Goal: Task Accomplishment & Management: Use online tool/utility

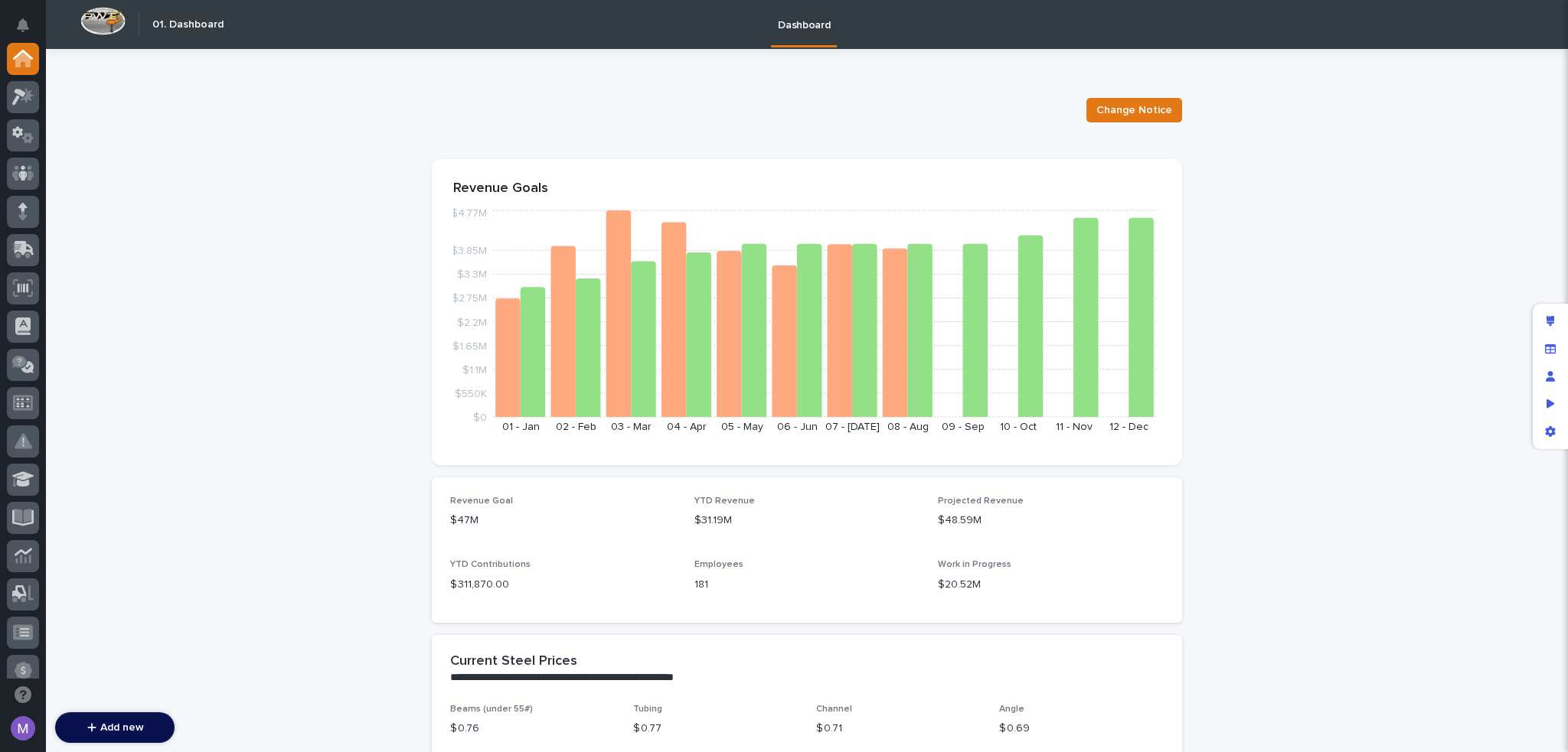
click at [18, 89] on icon at bounding box center [18, 96] width 13 height 17
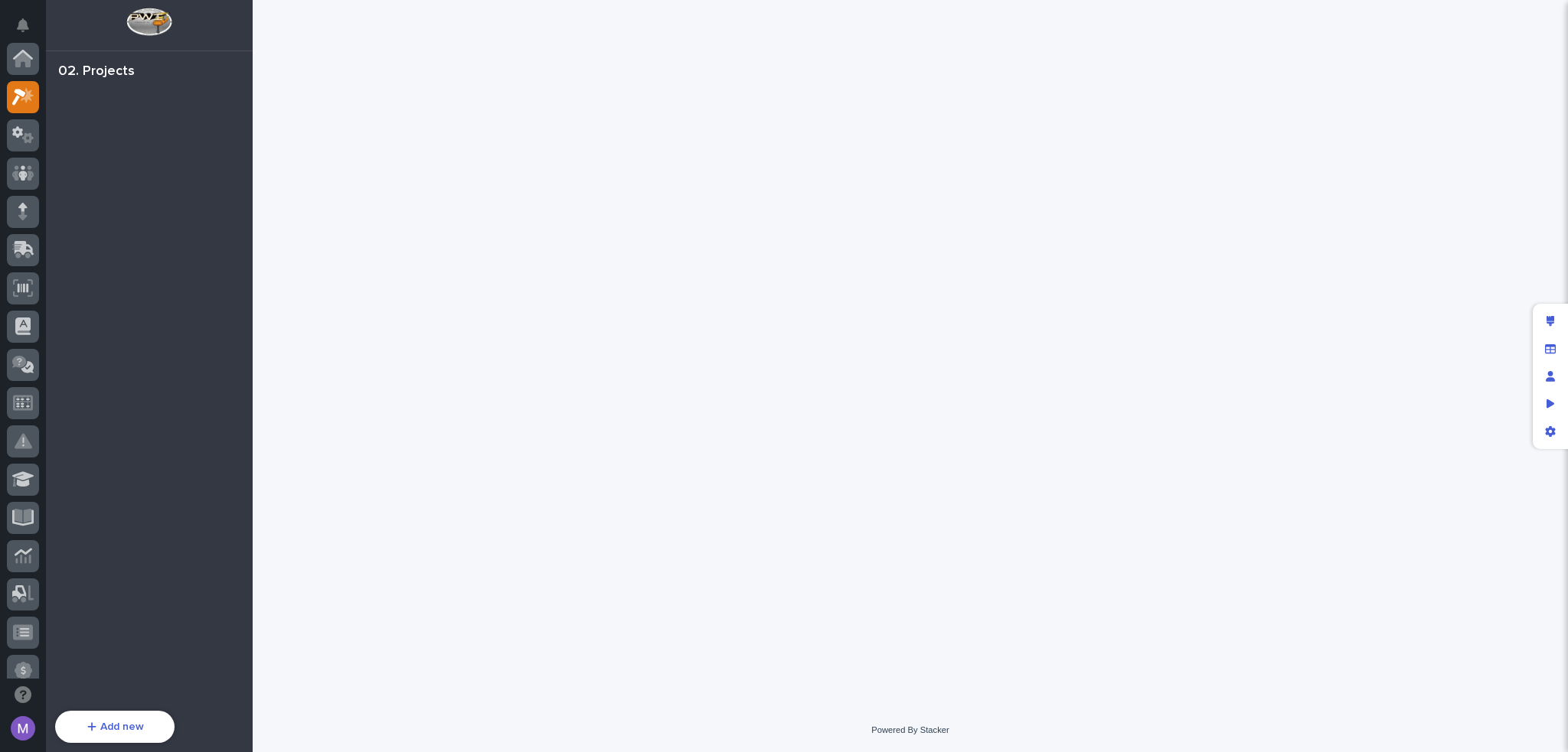
scroll to position [38, 0]
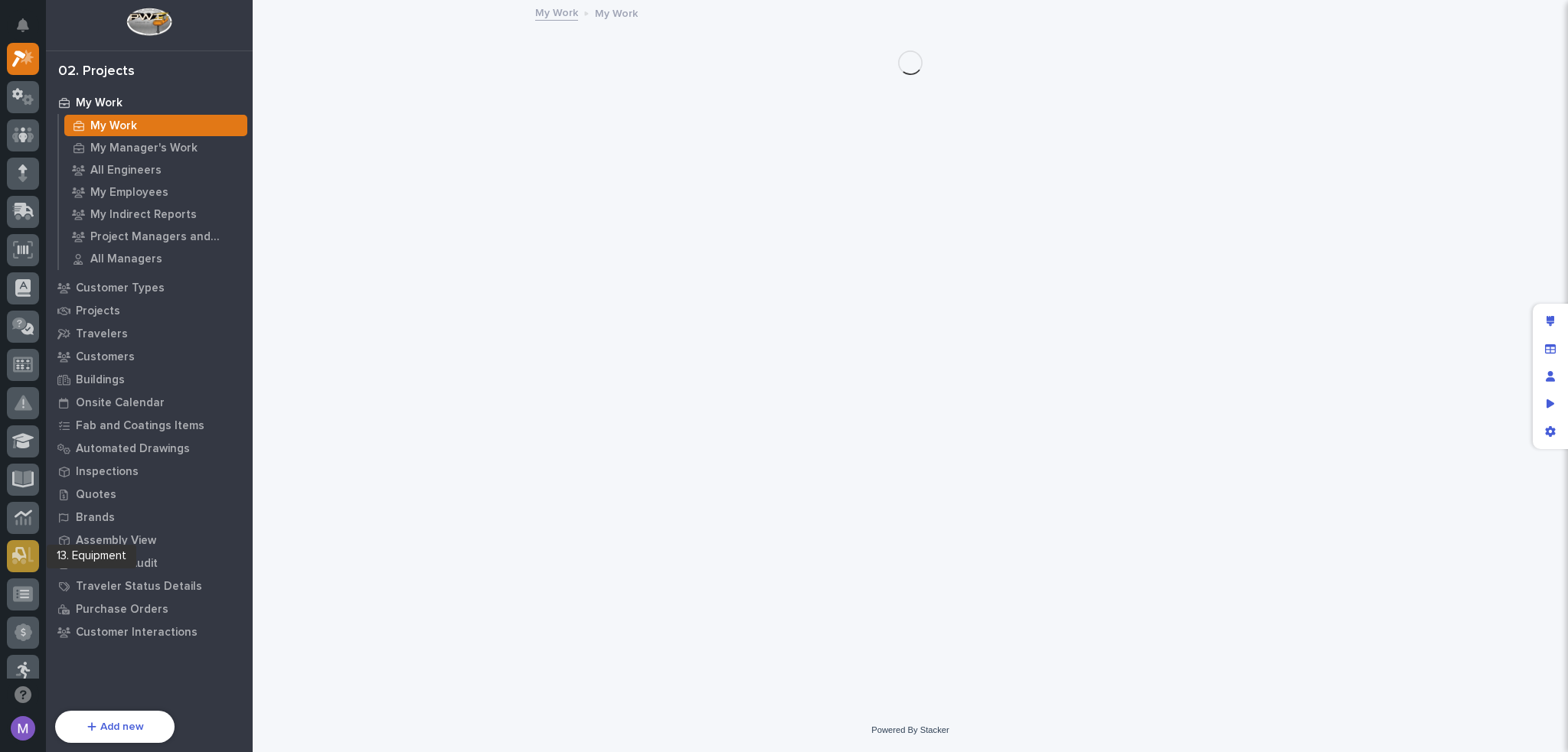
click at [25, 552] on icon at bounding box center [23, 556] width 22 height 17
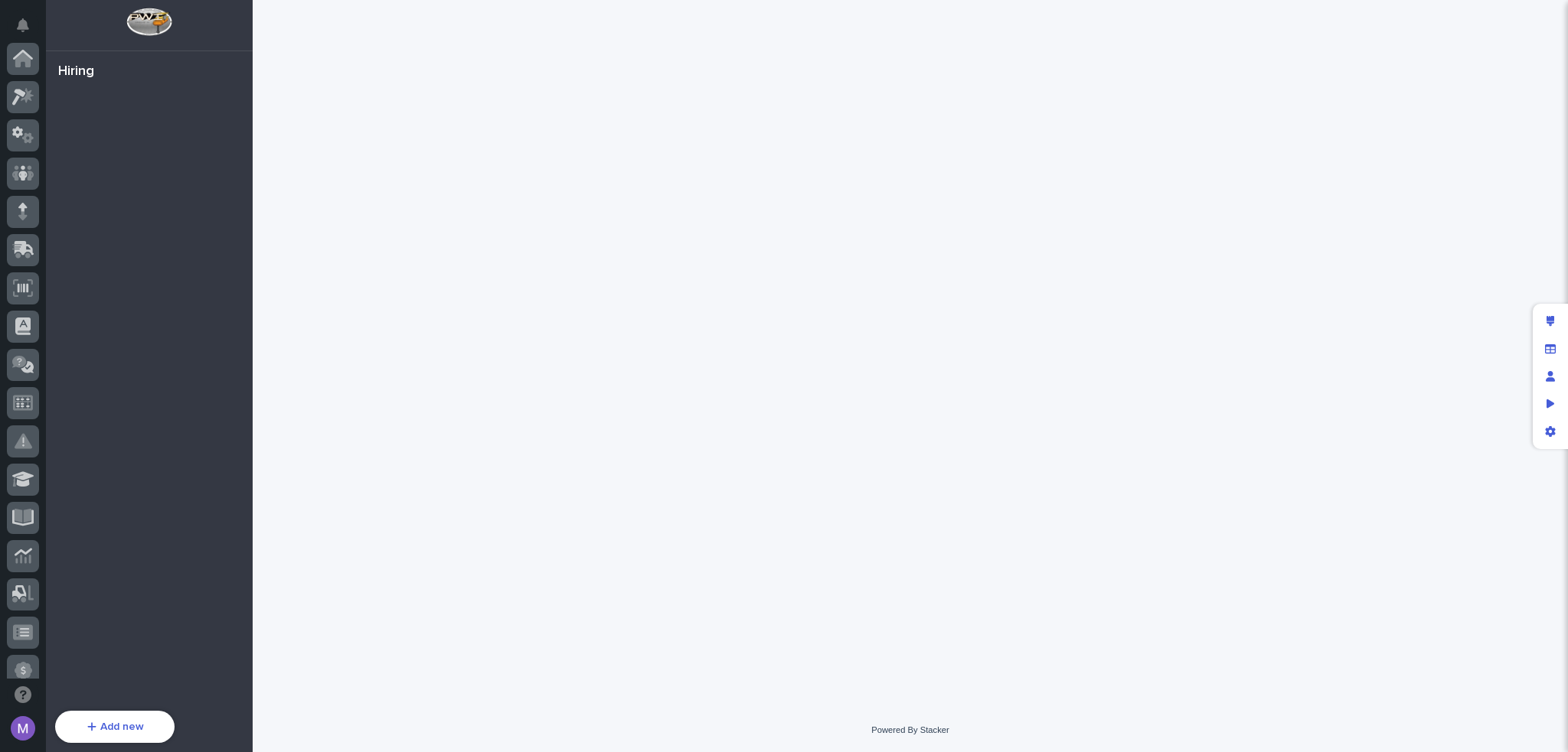
scroll to position [550, 0]
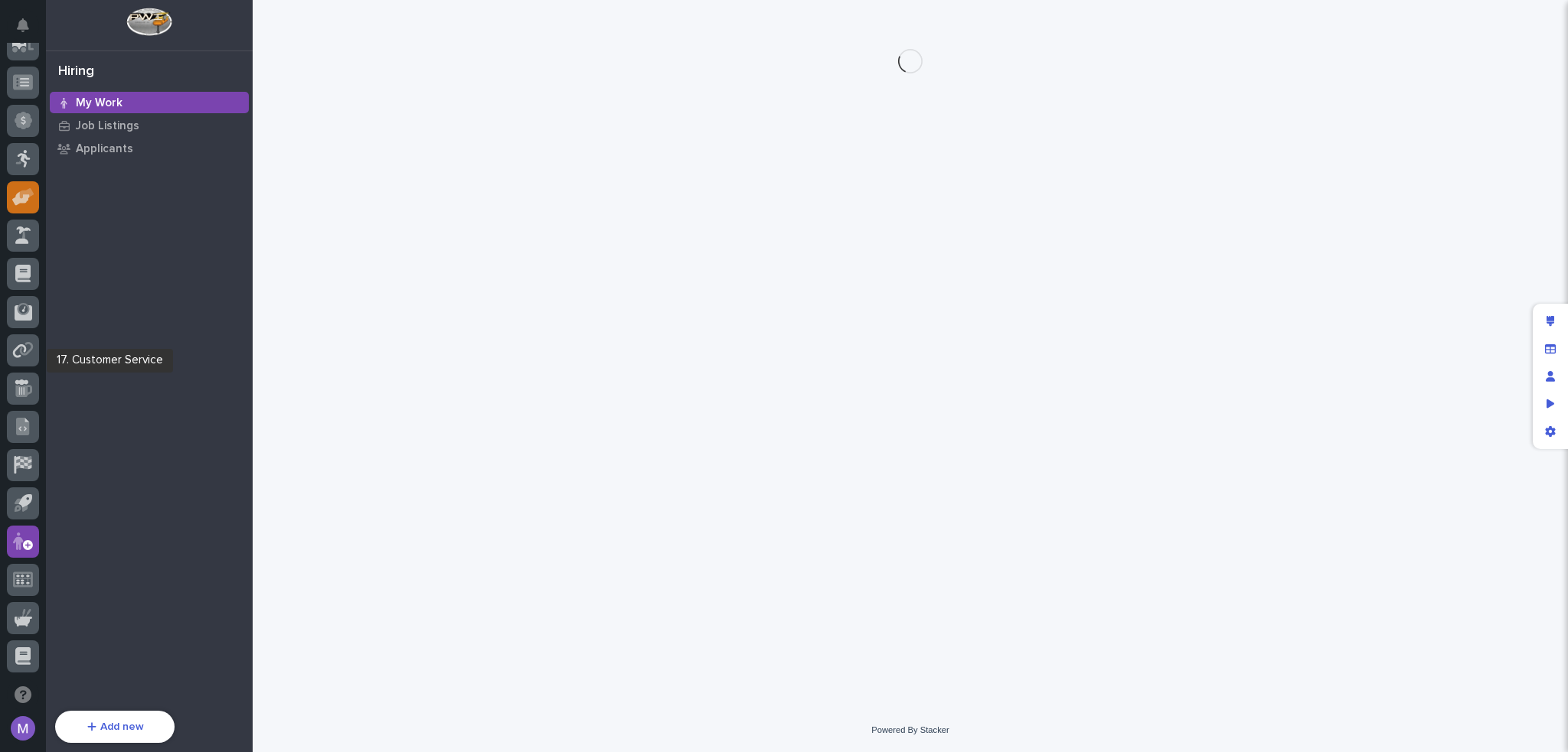
scroll to position [168, 0]
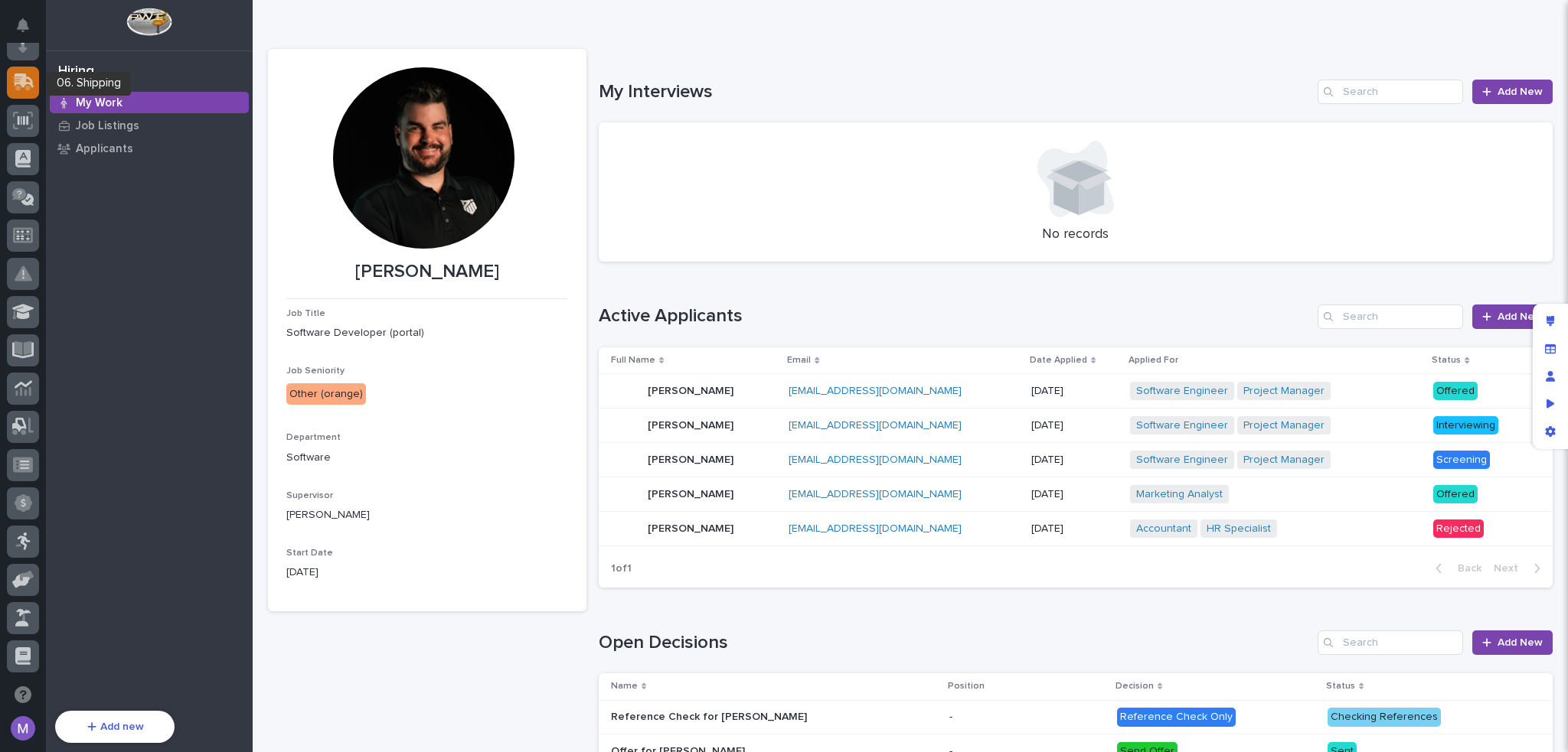
click at [24, 89] on icon at bounding box center [23, 82] width 22 height 17
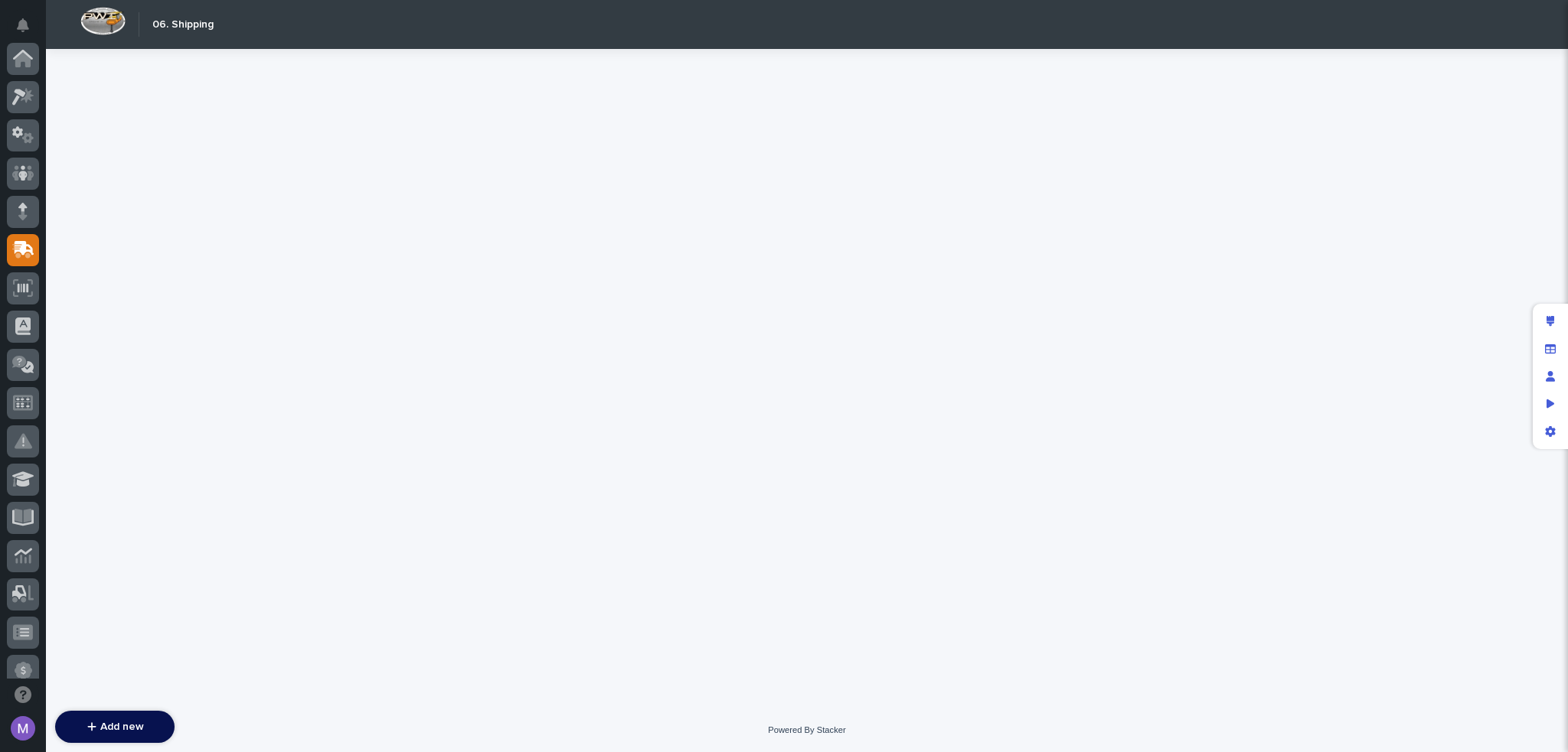
scroll to position [191, 0]
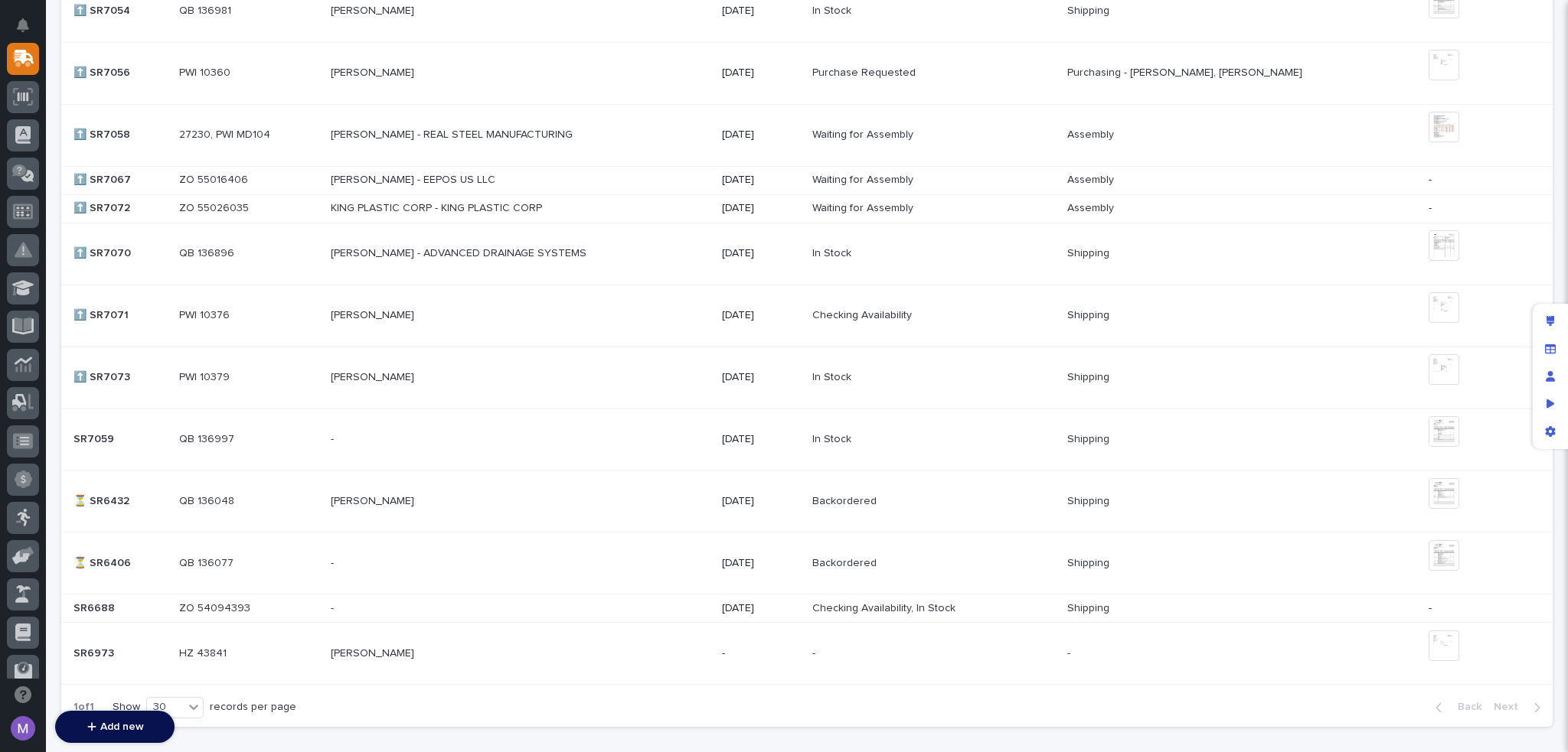
scroll to position [1377, 0]
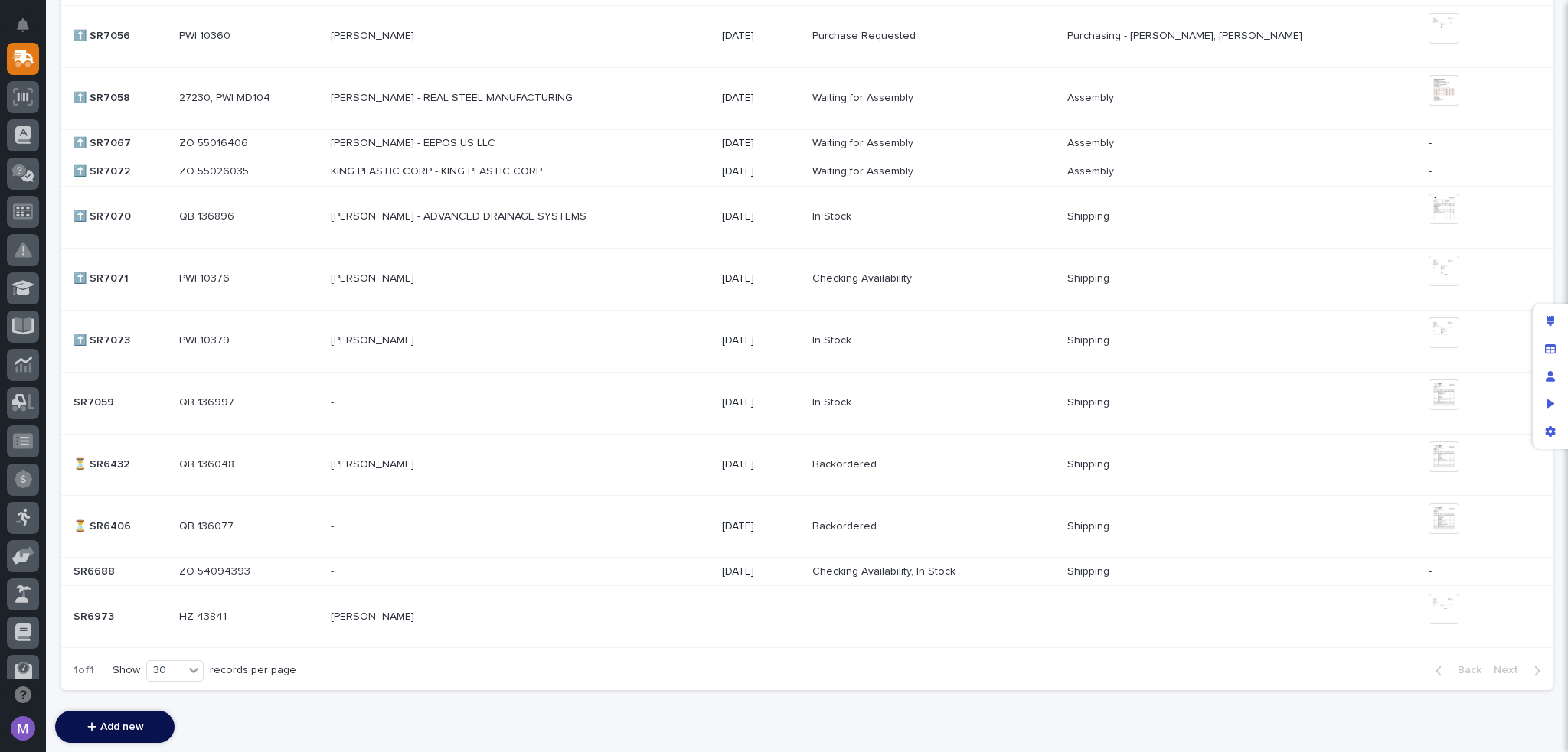
click at [545, 614] on p at bounding box center [464, 617] width 268 height 13
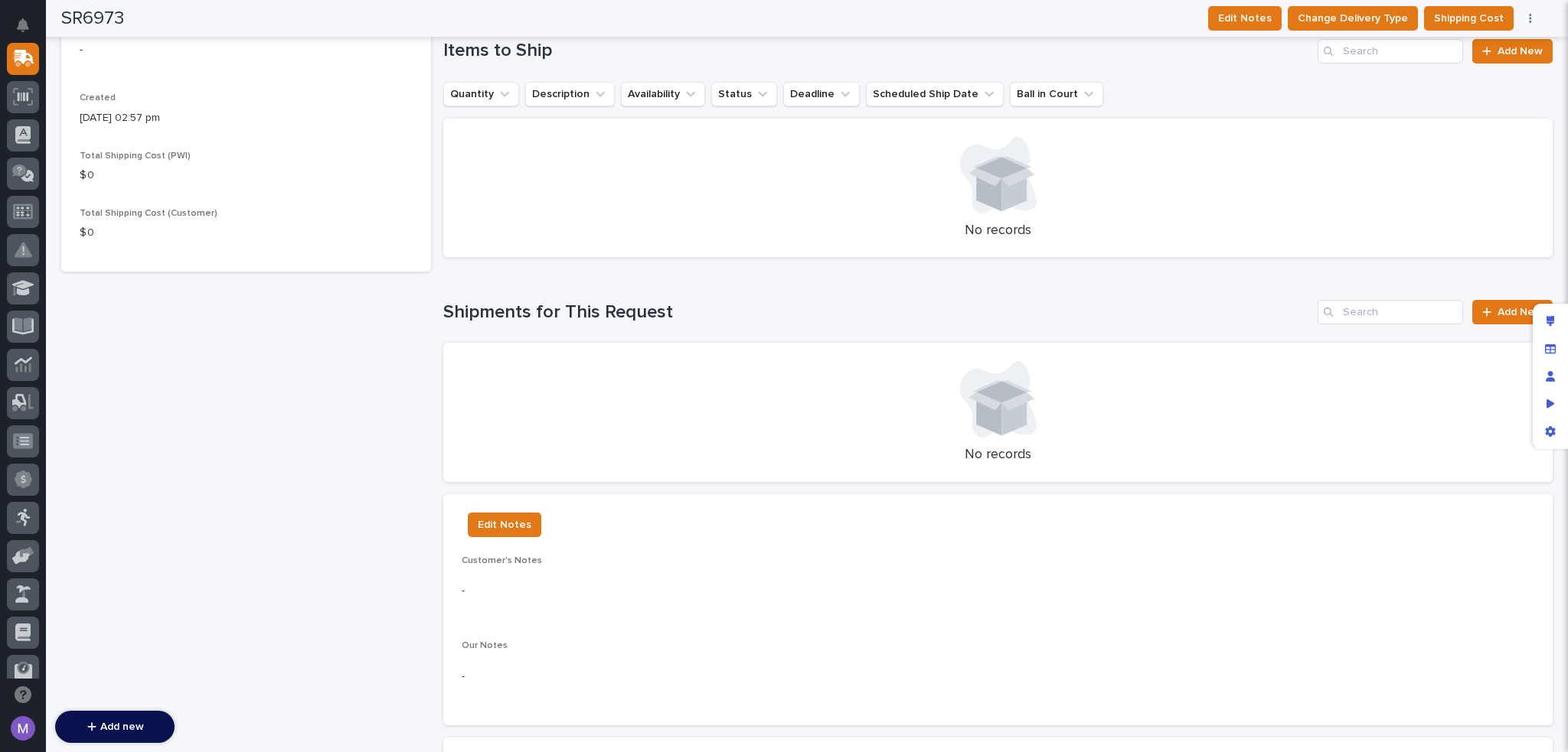
scroll to position [173, 0]
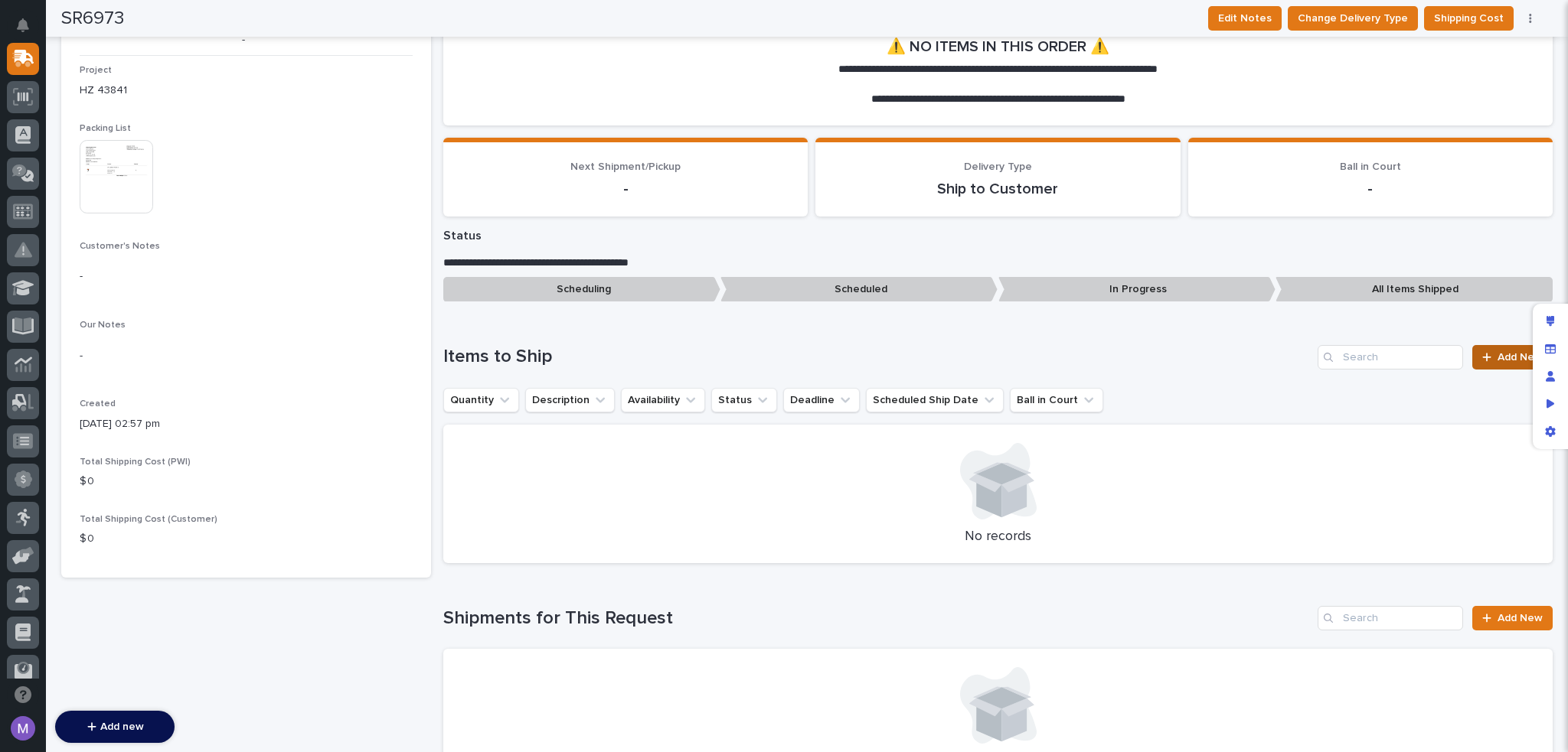
click at [1498, 357] on span "Add New" at bounding box center [1520, 357] width 45 height 11
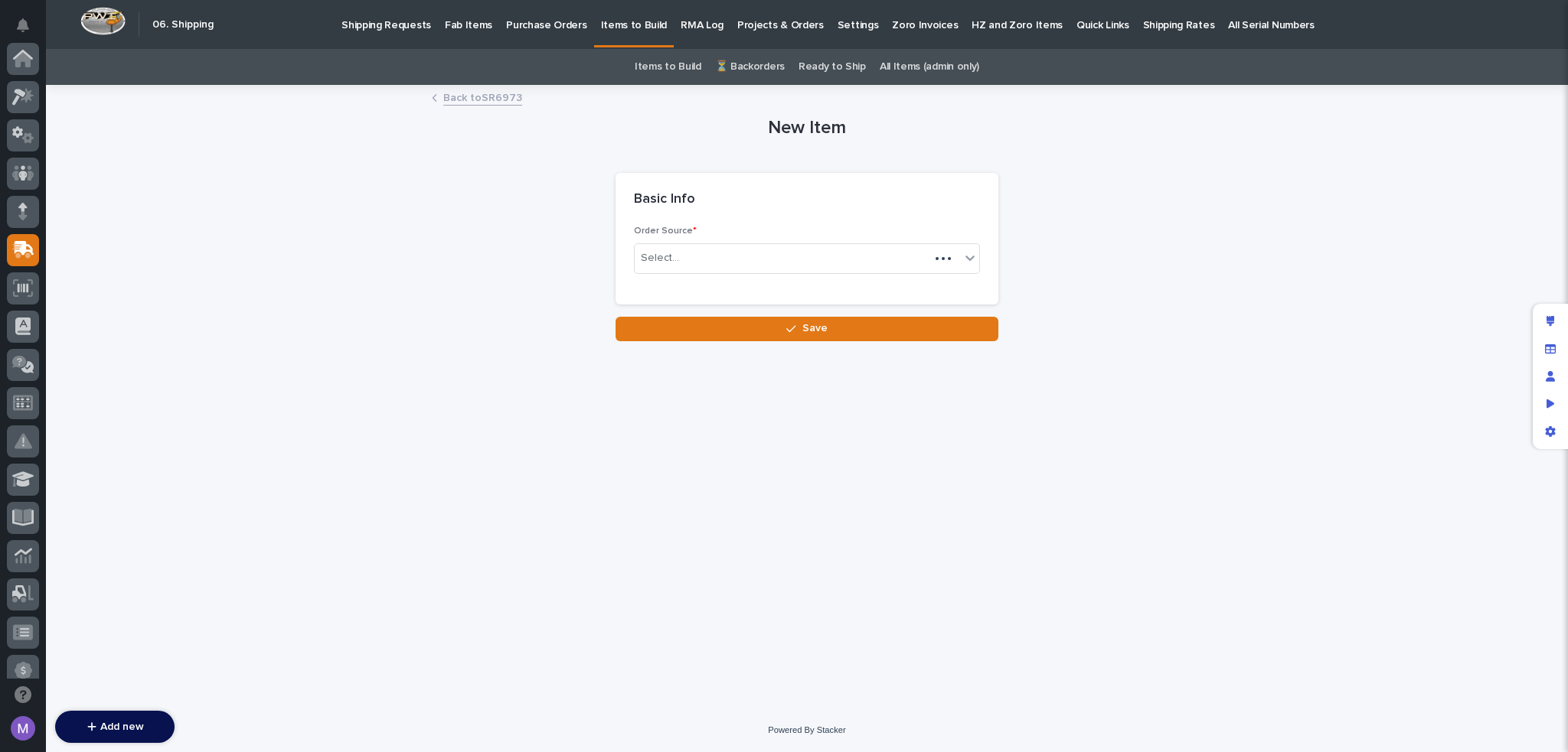
scroll to position [191, 0]
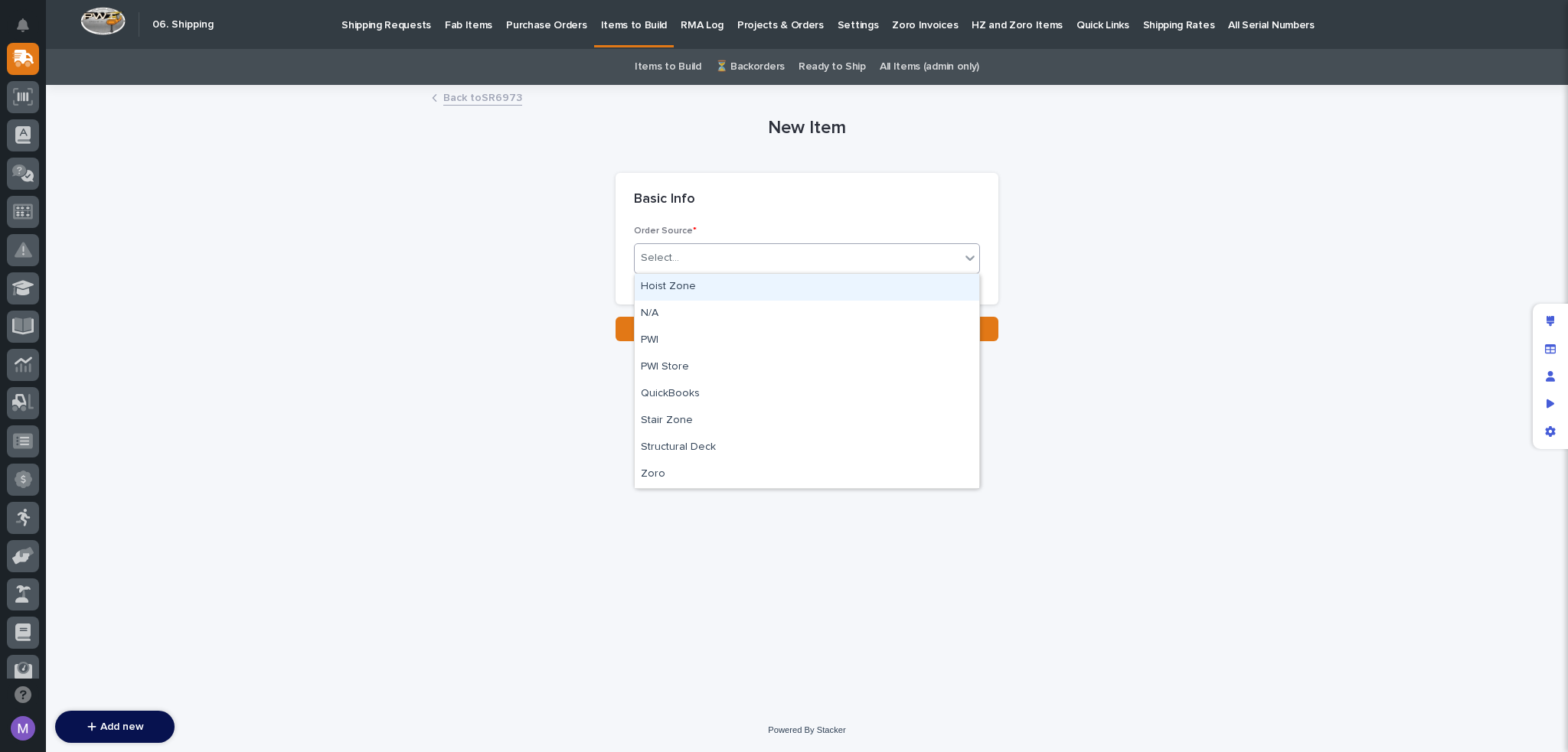
click at [837, 244] on div "Select..." at bounding box center [806, 259] width 346 height 31
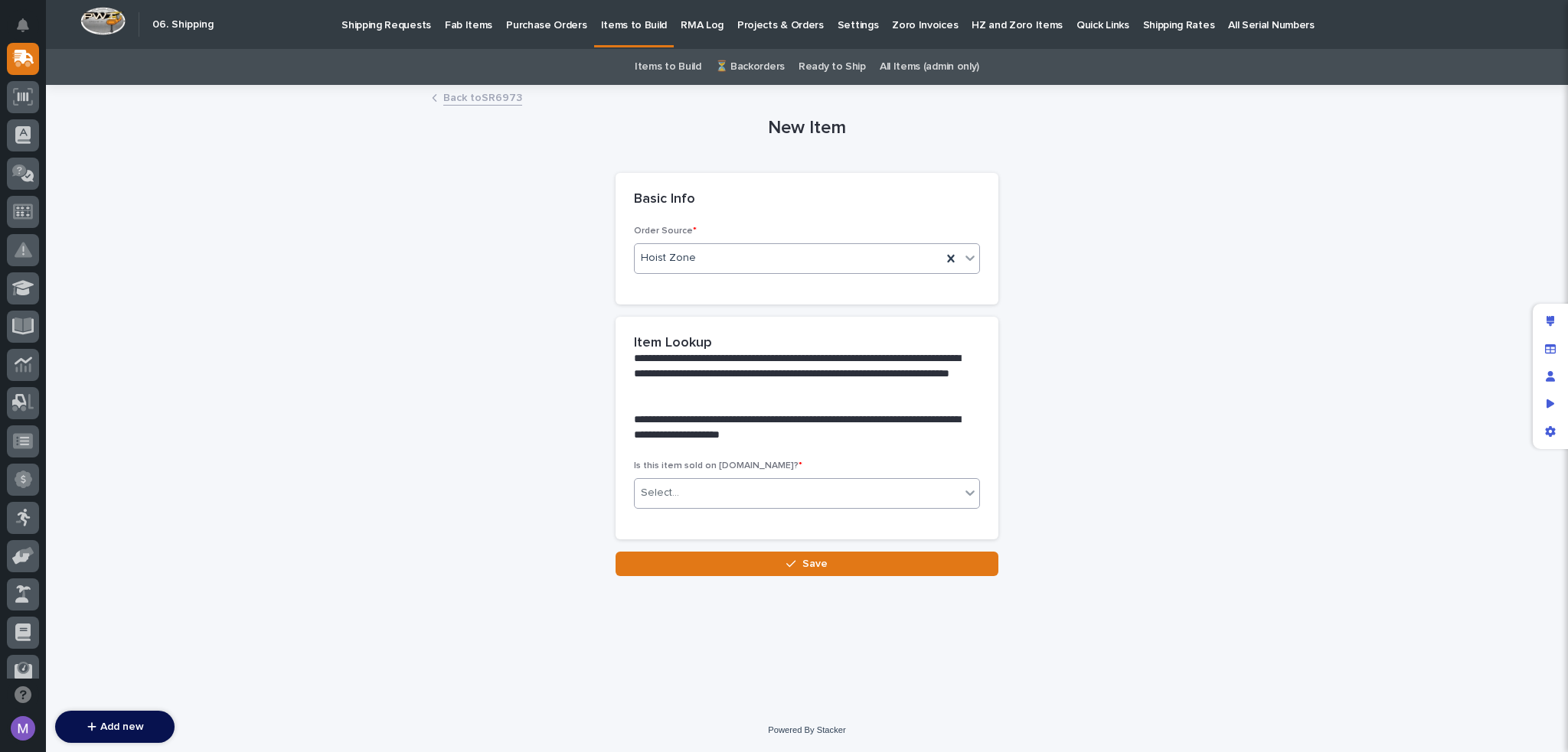
click at [717, 495] on div "Select..." at bounding box center [797, 493] width 325 height 25
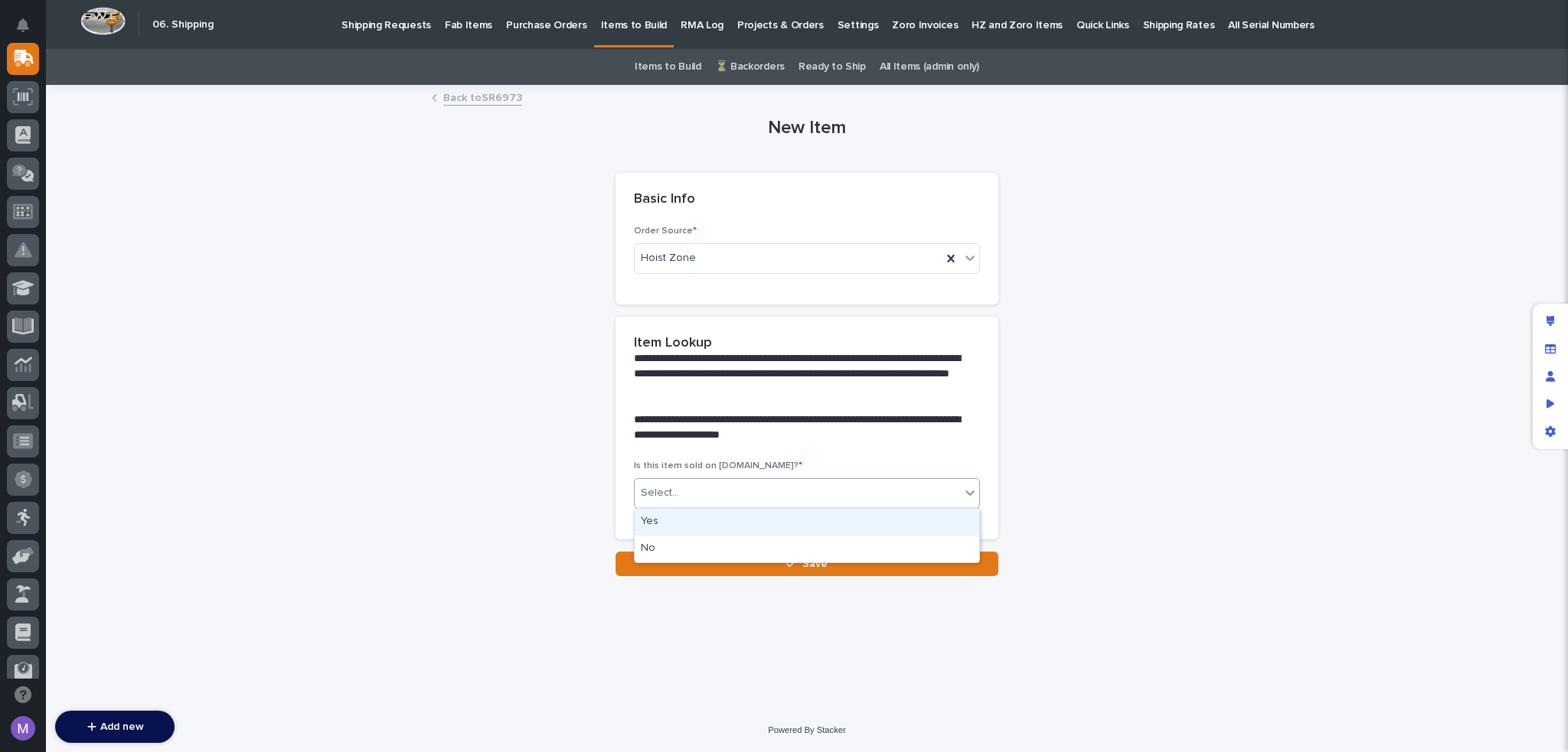
click at [697, 520] on div "Yes" at bounding box center [807, 523] width 345 height 27
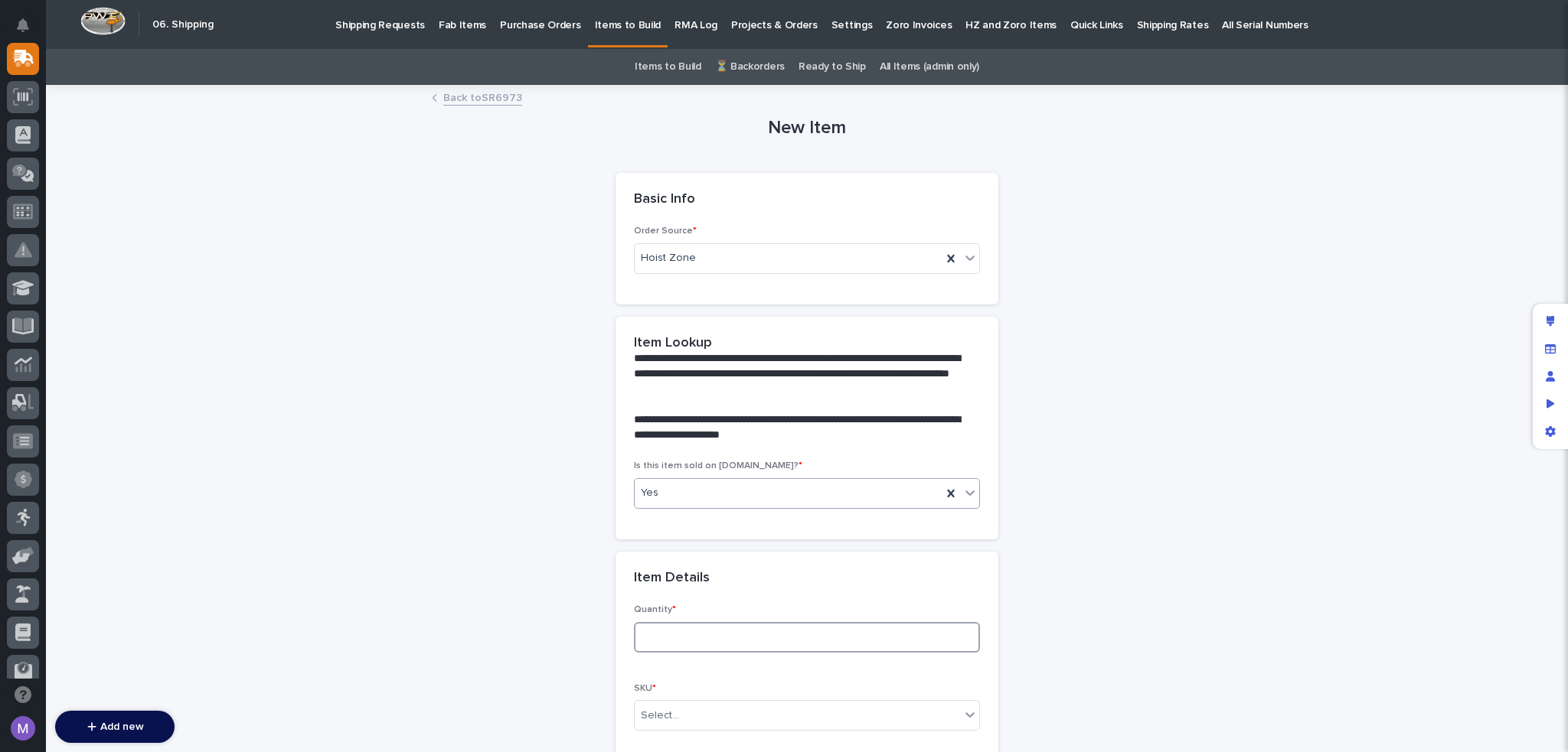
click at [688, 629] on input at bounding box center [806, 637] width 346 height 31
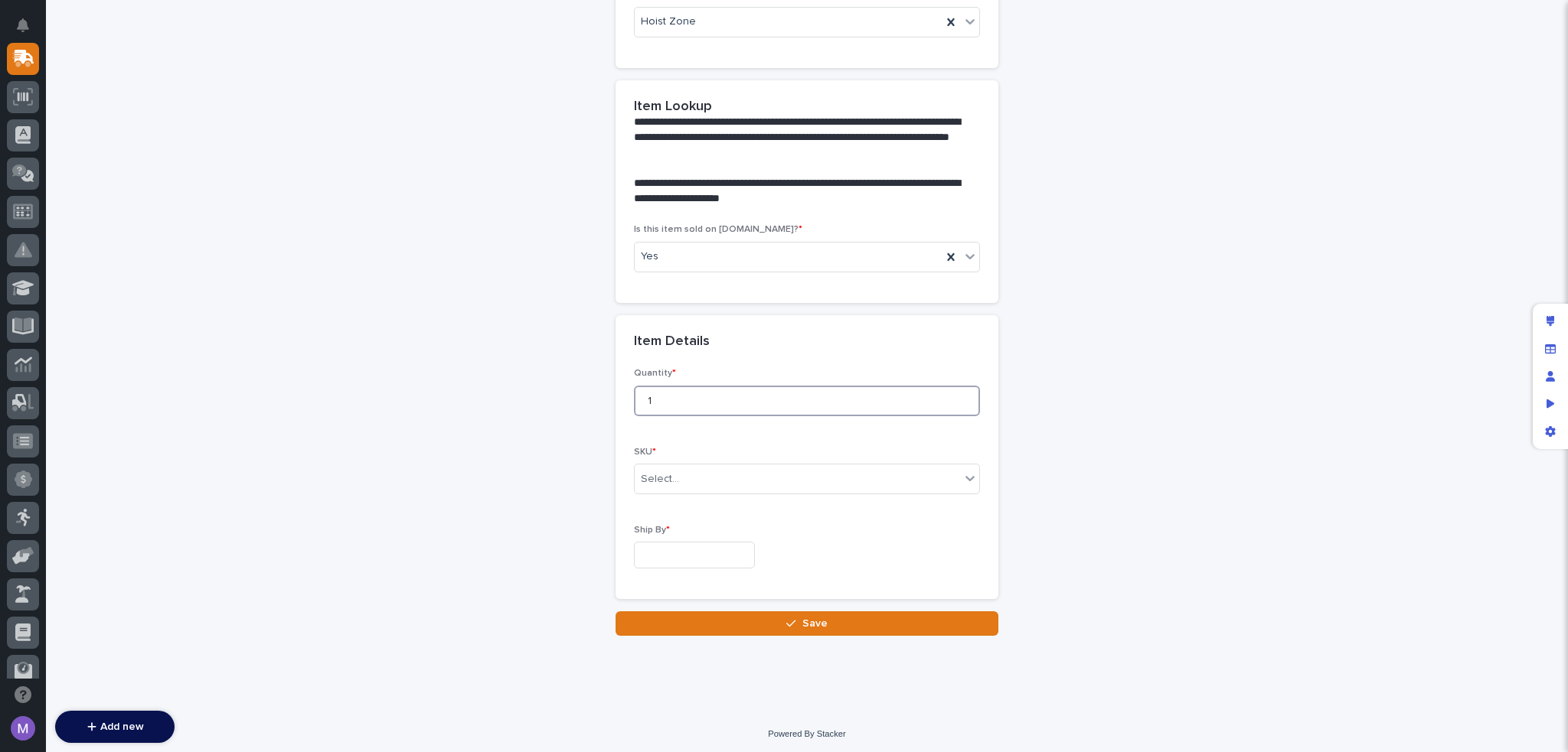
scroll to position [239, 0]
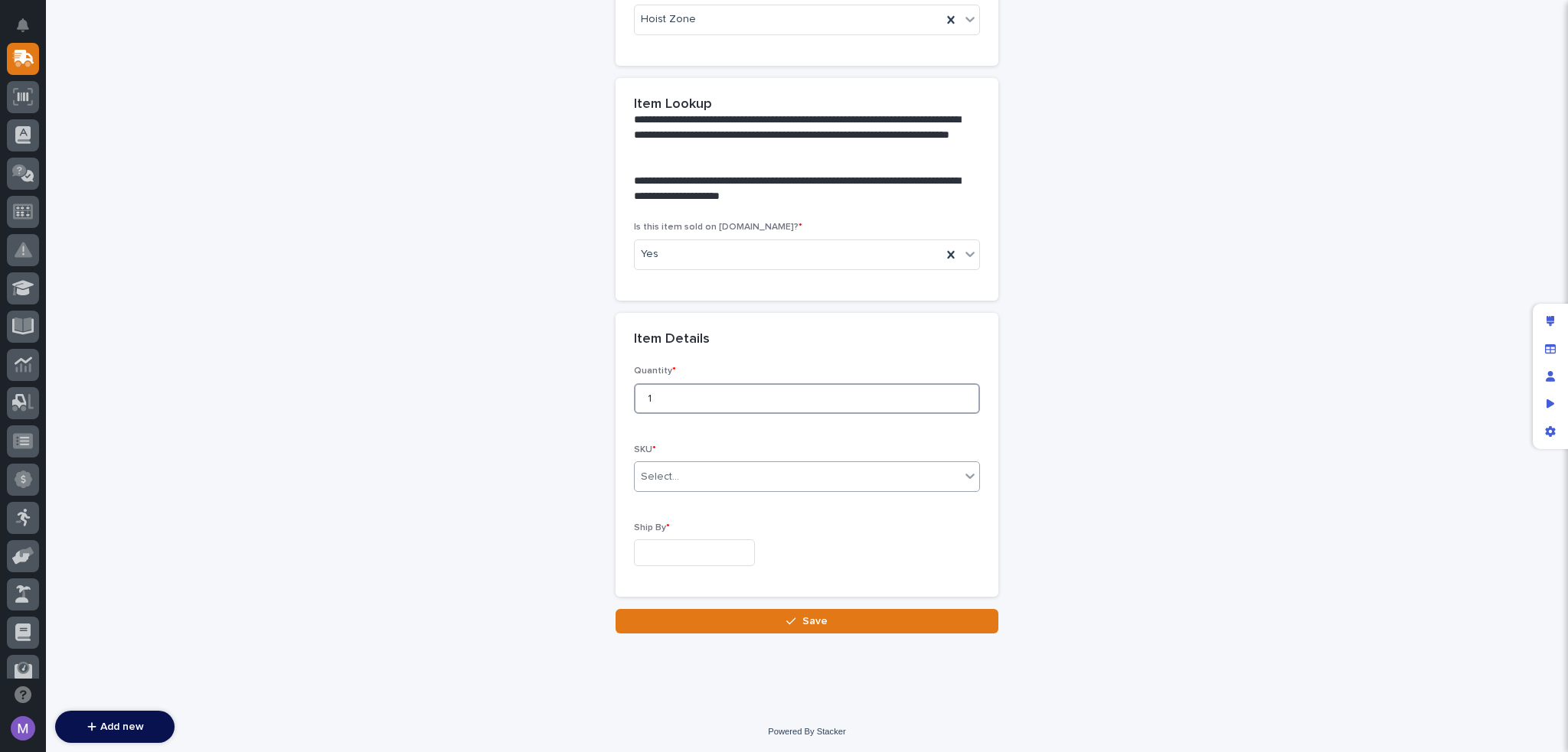
type input "1"
click at [763, 467] on div "Select..." at bounding box center [797, 478] width 325 height 25
click at [794, 476] on div "Select..." at bounding box center [797, 478] width 325 height 25
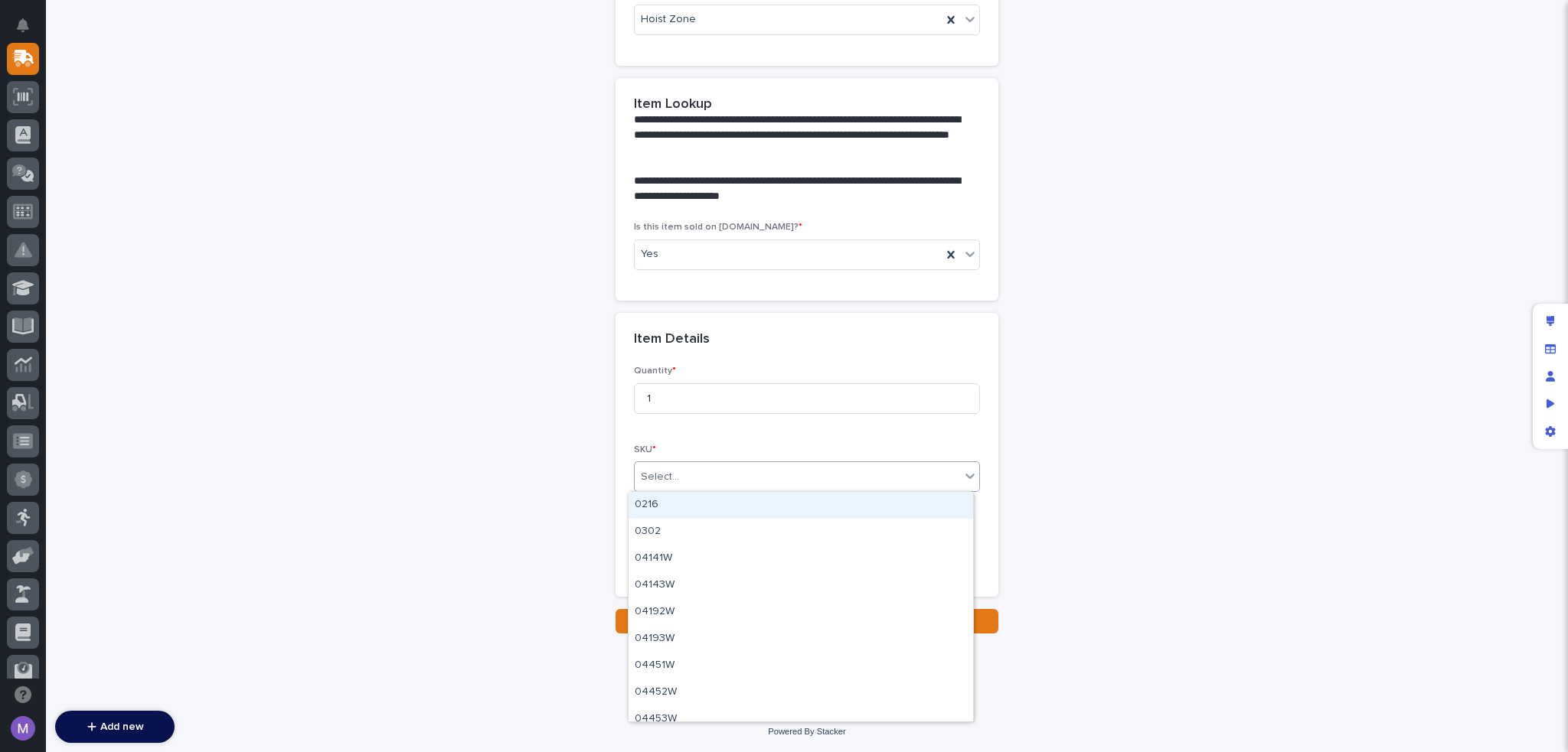
paste input "******"
type input "******"
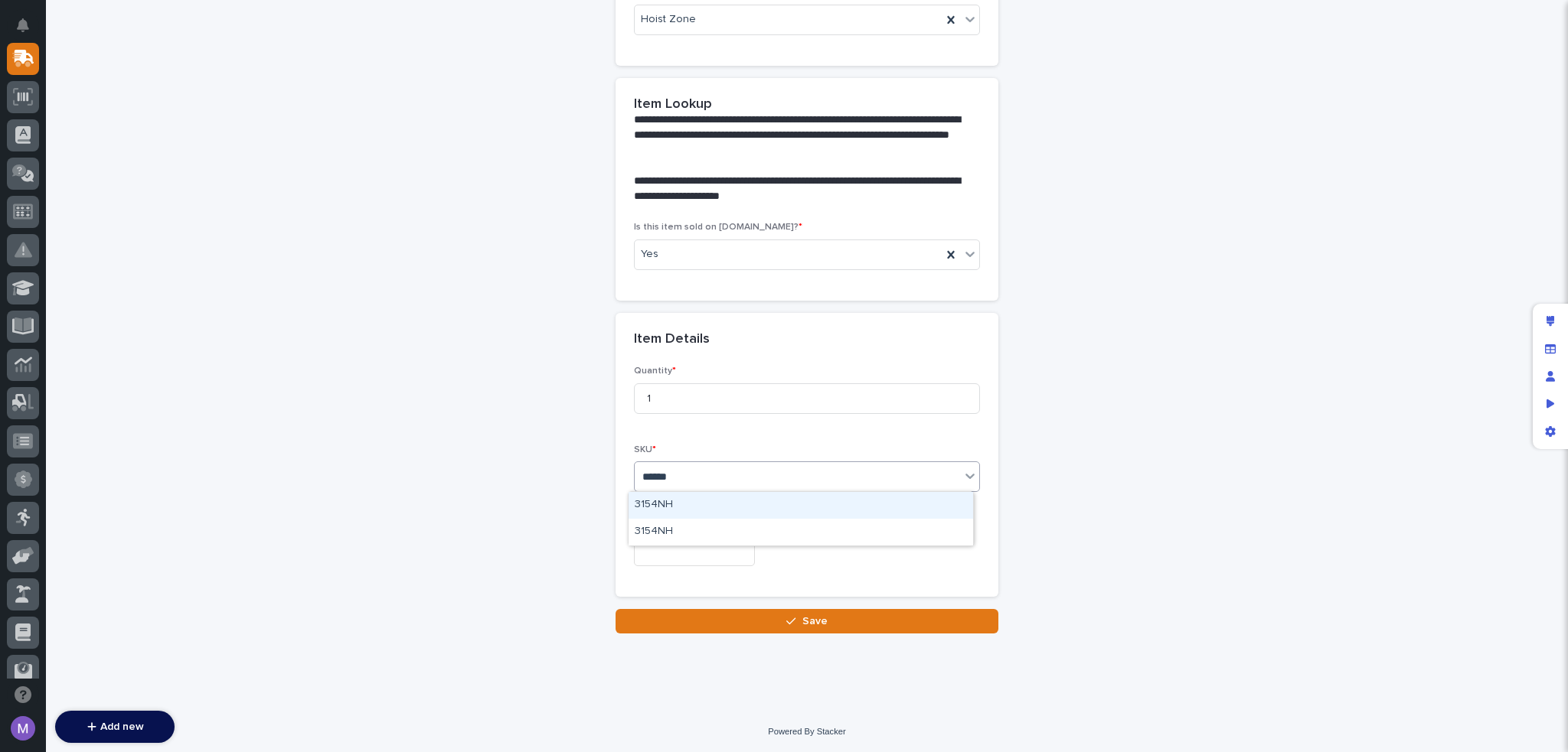
click at [782, 508] on div "3154NH" at bounding box center [801, 505] width 345 height 27
click at [799, 480] on div "3154NH" at bounding box center [788, 478] width 307 height 25
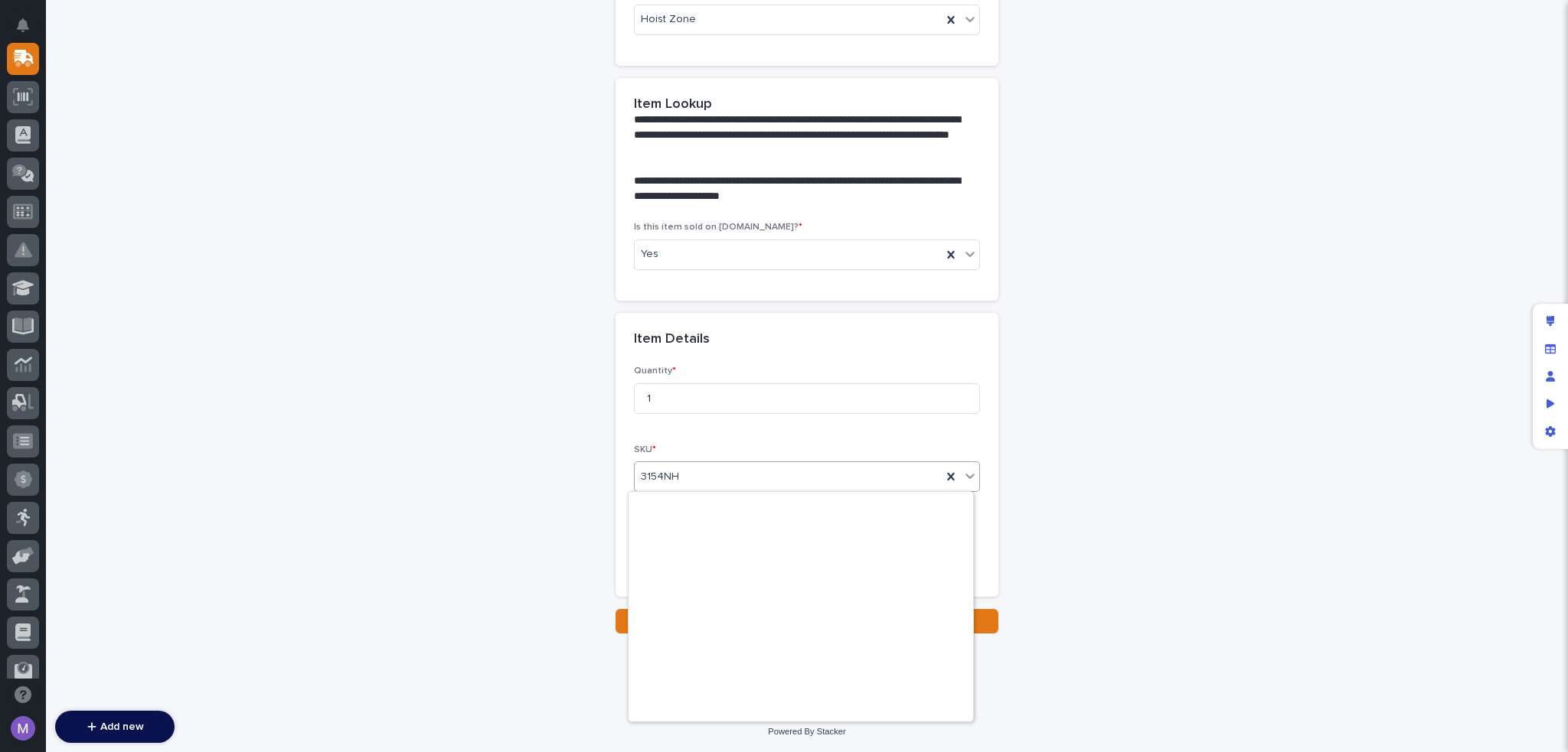
scroll to position [5411, 0]
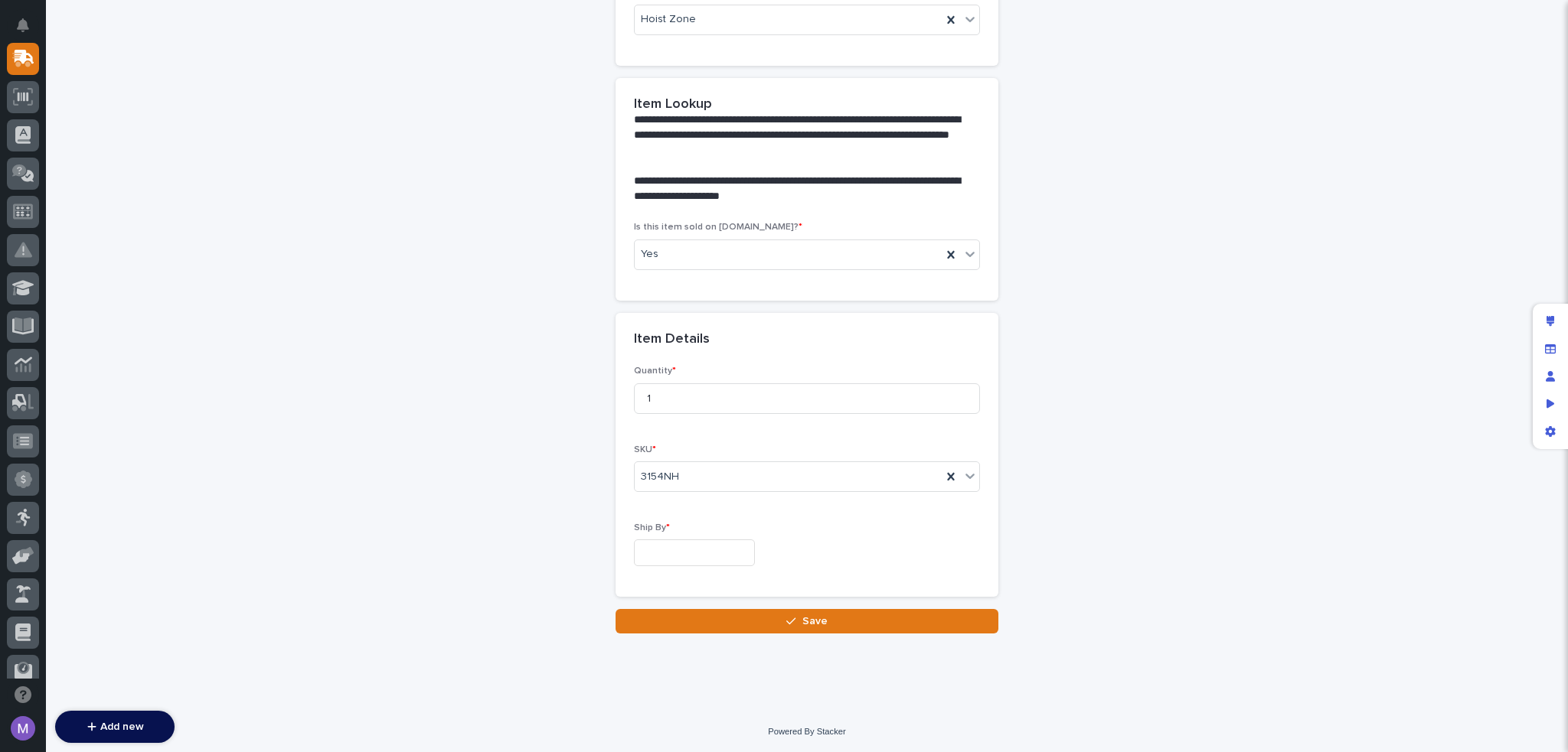
click at [1108, 427] on div "**********" at bounding box center [806, 240] width 1491 height 786
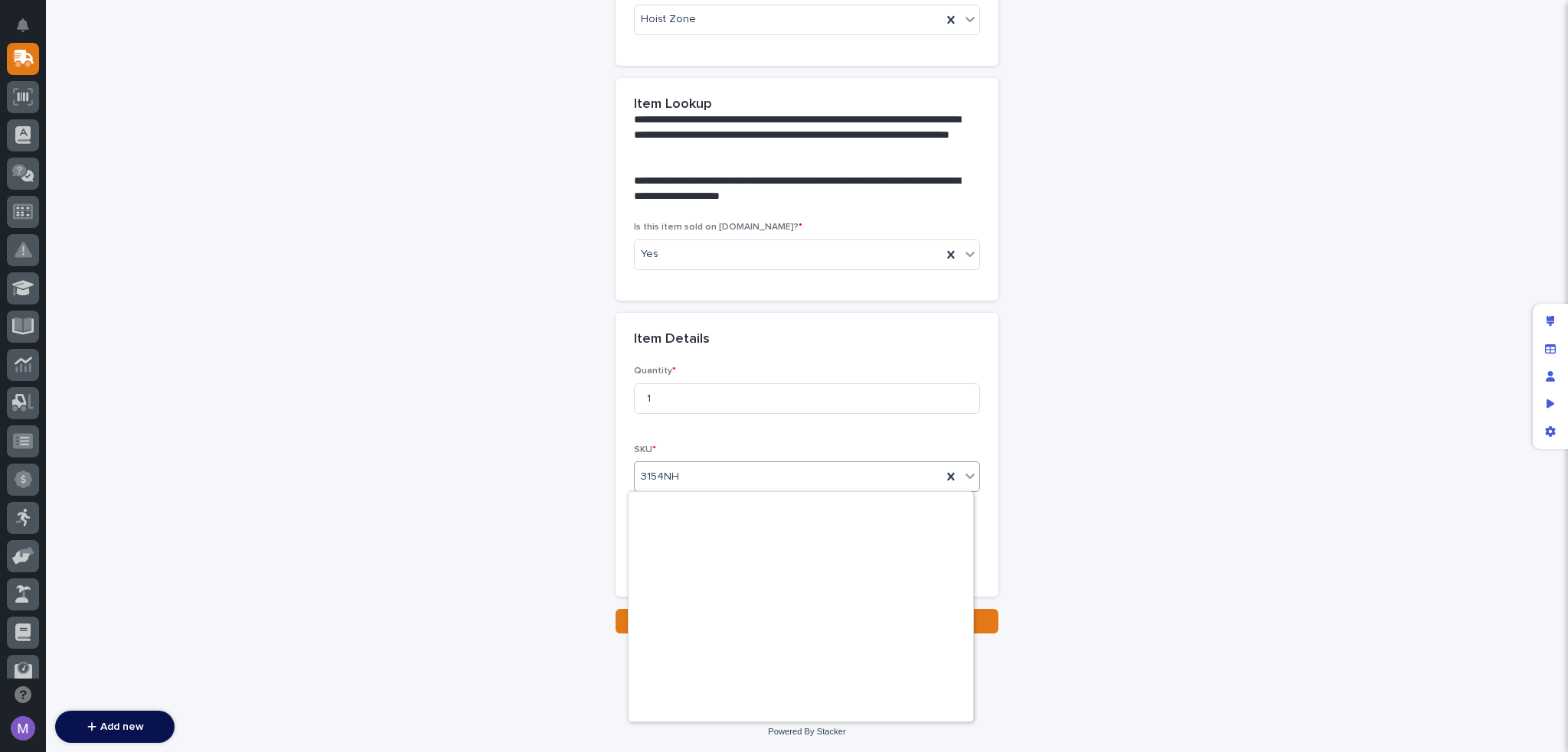
click at [839, 471] on div "3154NH" at bounding box center [788, 478] width 307 height 25
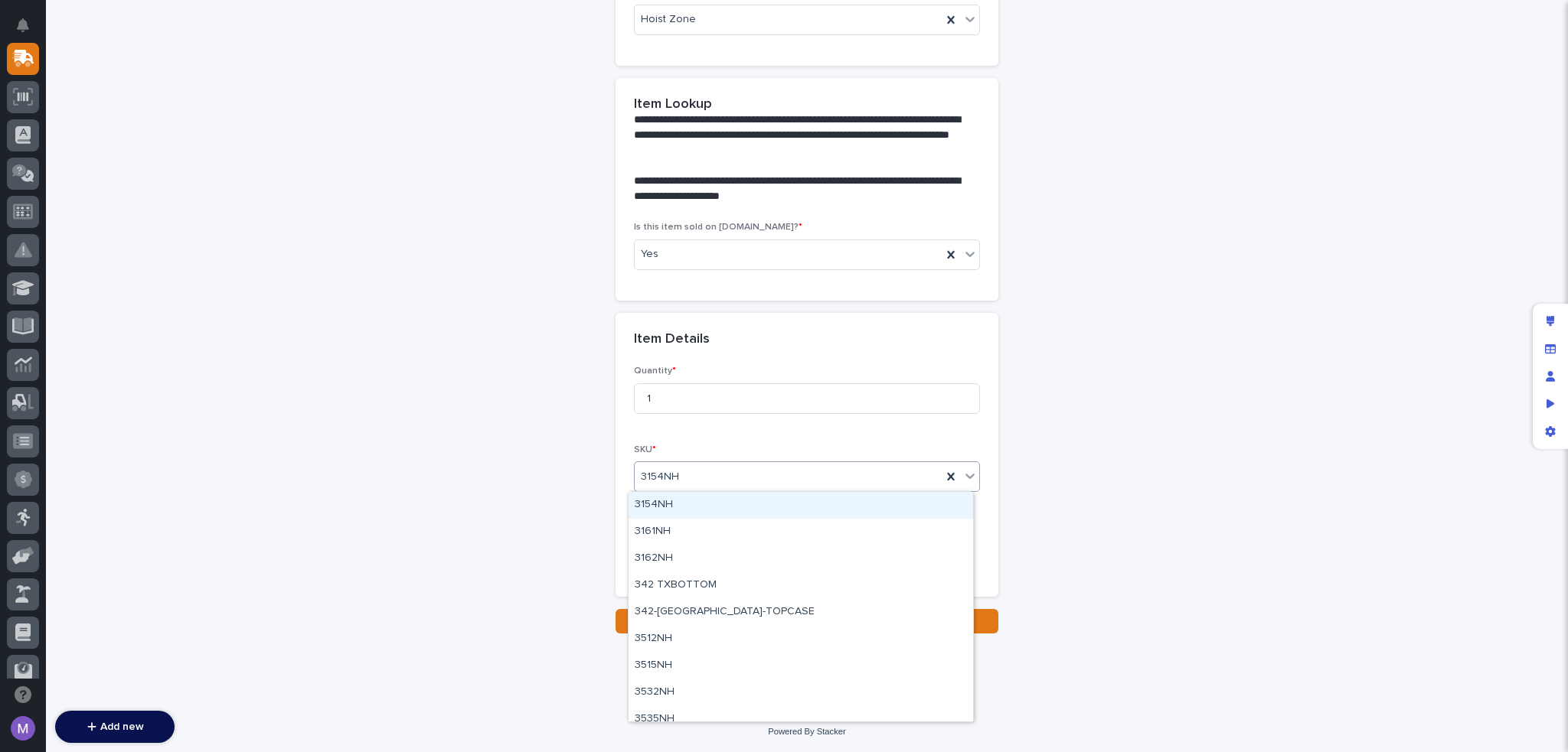
click at [778, 499] on div "3154NH" at bounding box center [801, 505] width 345 height 27
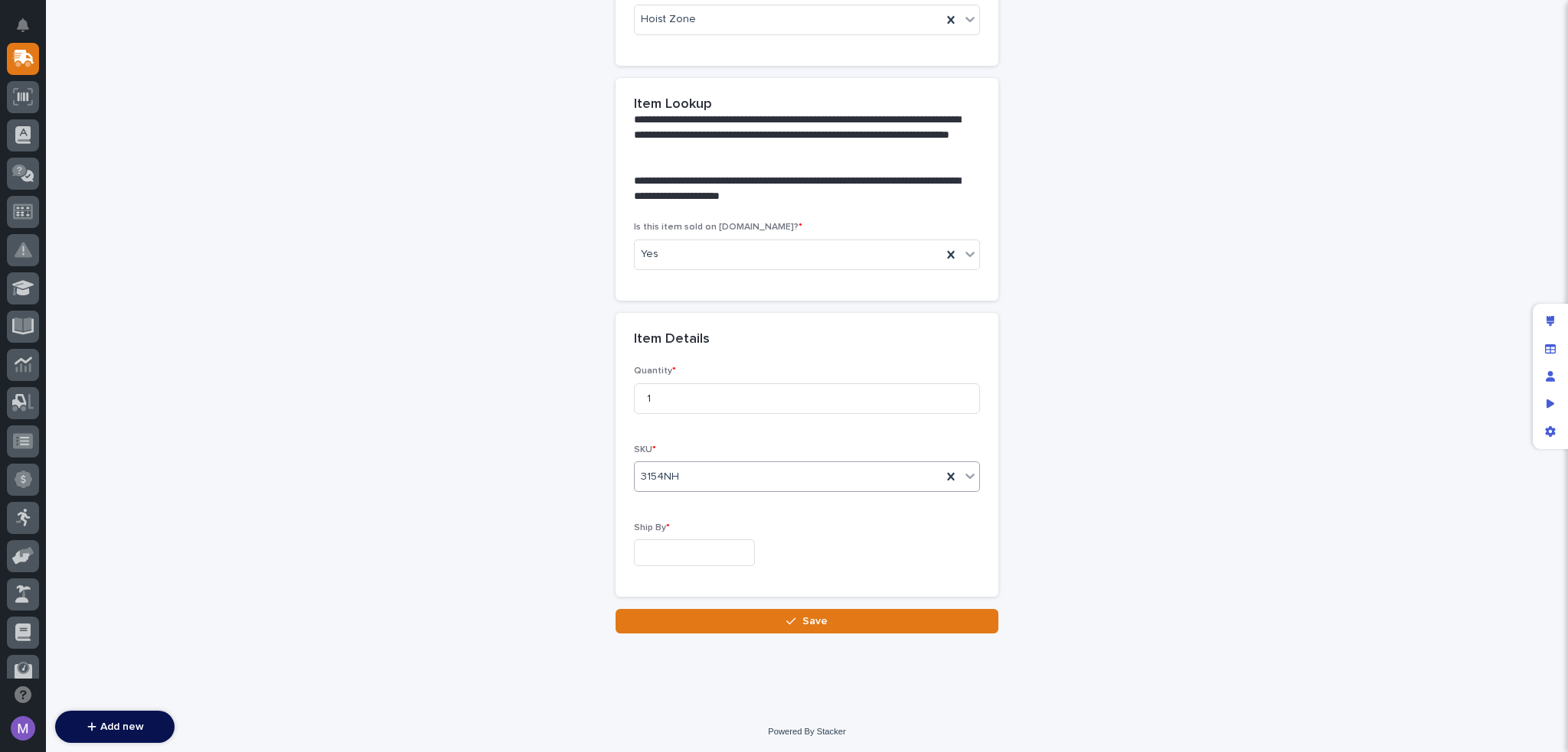
click at [1155, 415] on div "**********" at bounding box center [806, 240] width 1491 height 786
click at [721, 544] on input "text" at bounding box center [694, 553] width 121 height 27
click at [1187, 365] on div "**********" at bounding box center [806, 240] width 1491 height 786
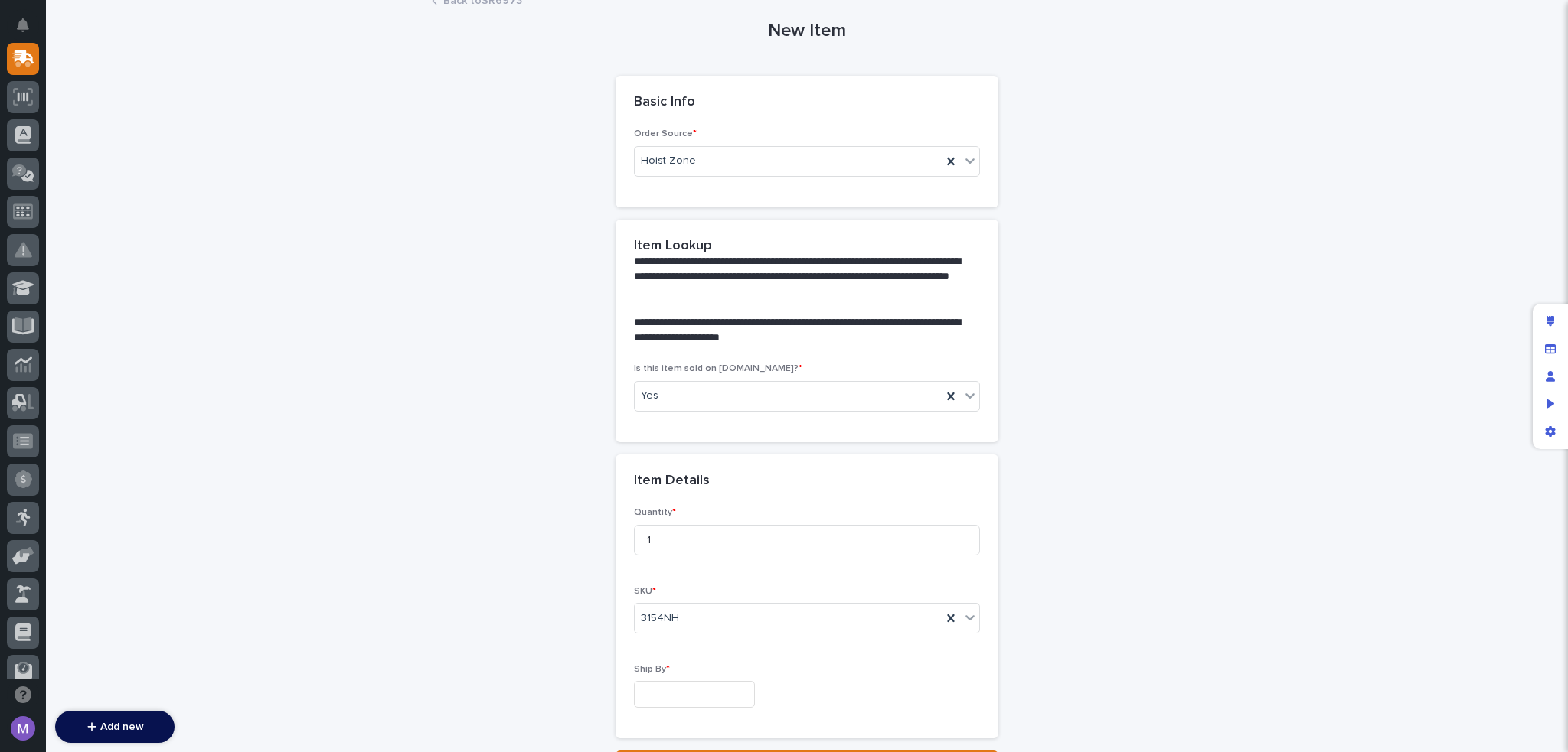
scroll to position [0, 0]
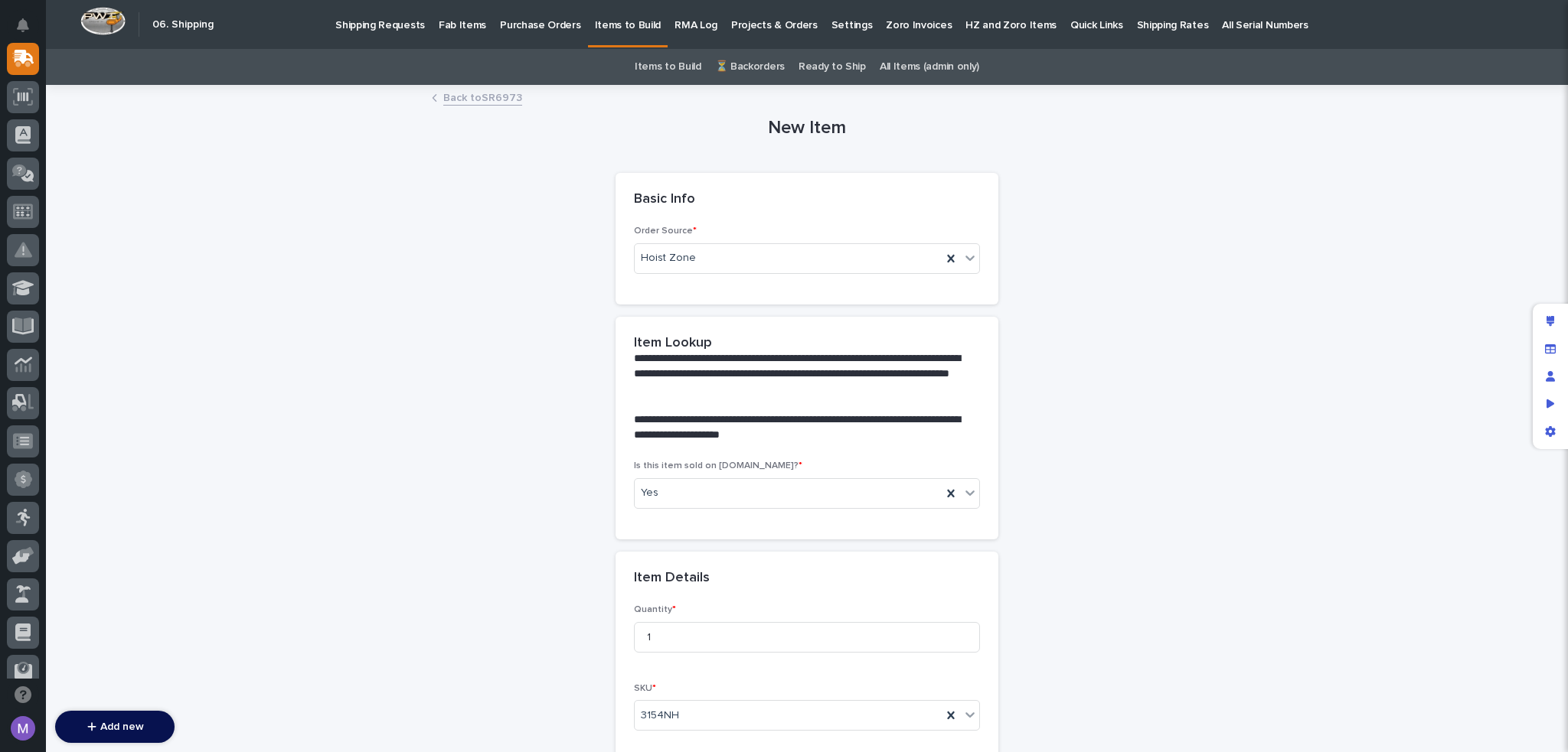
click at [496, 101] on link "Back to SR6973" at bounding box center [483, 96] width 79 height 17
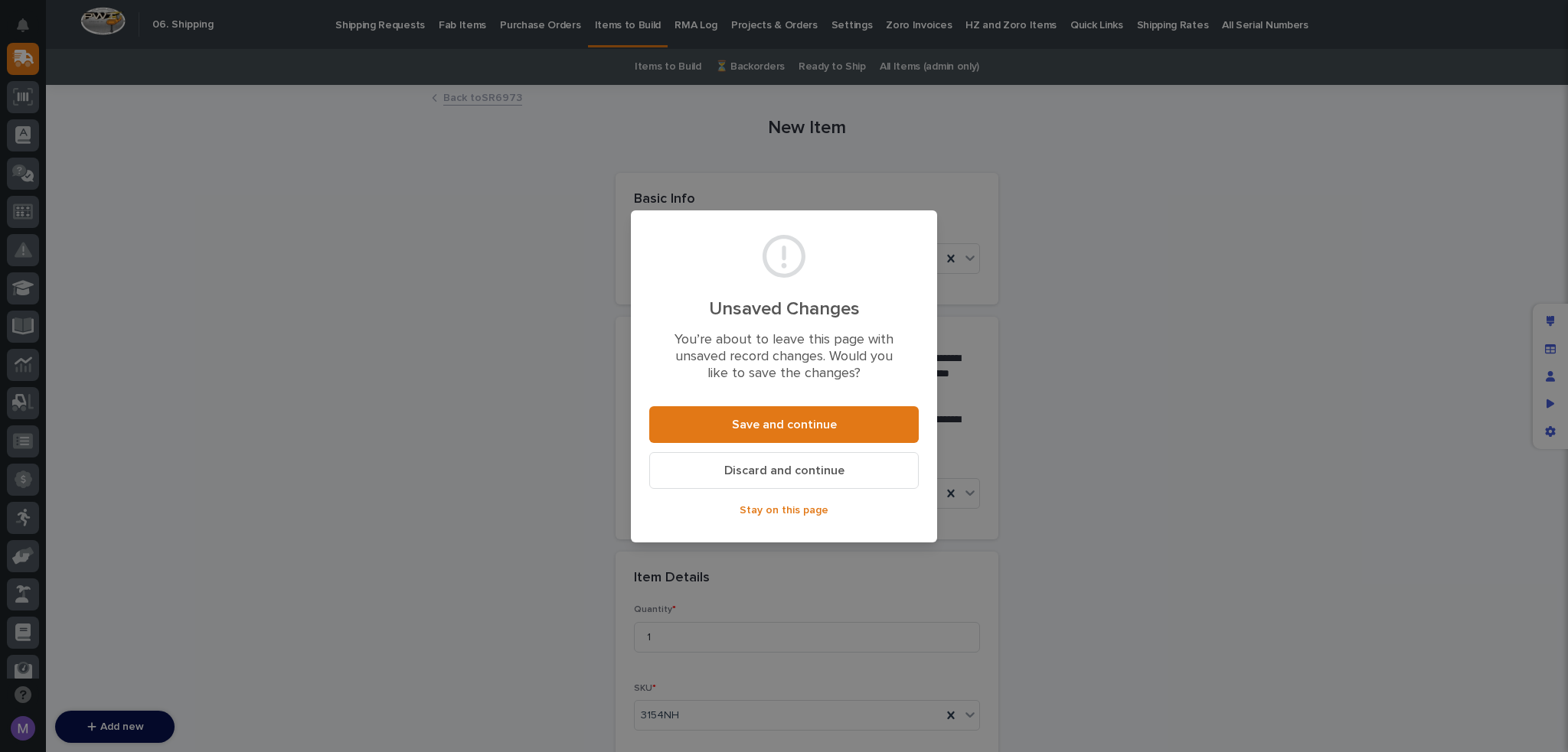
click at [797, 466] on span "Discard and continue" at bounding box center [785, 471] width 120 height 16
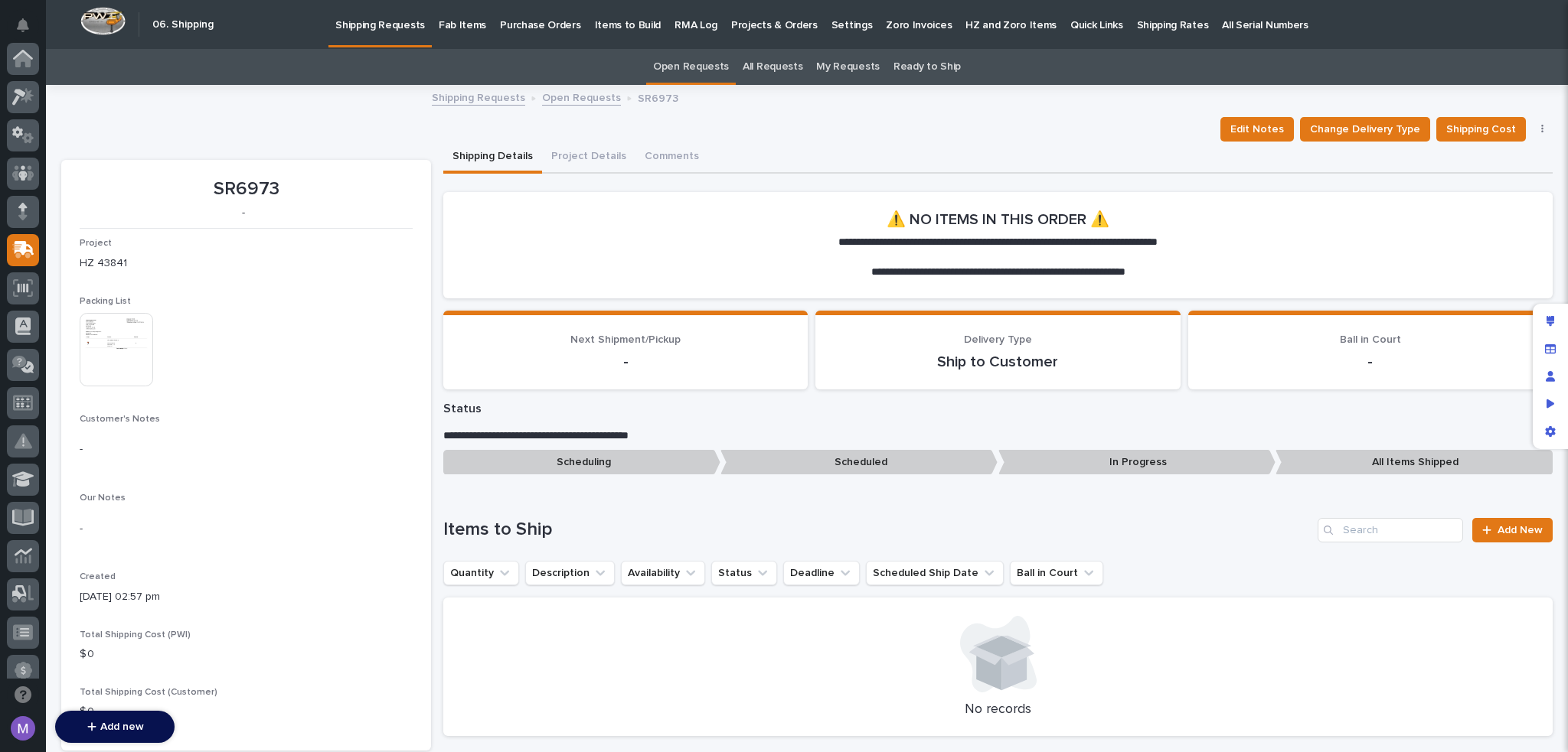
scroll to position [191, 0]
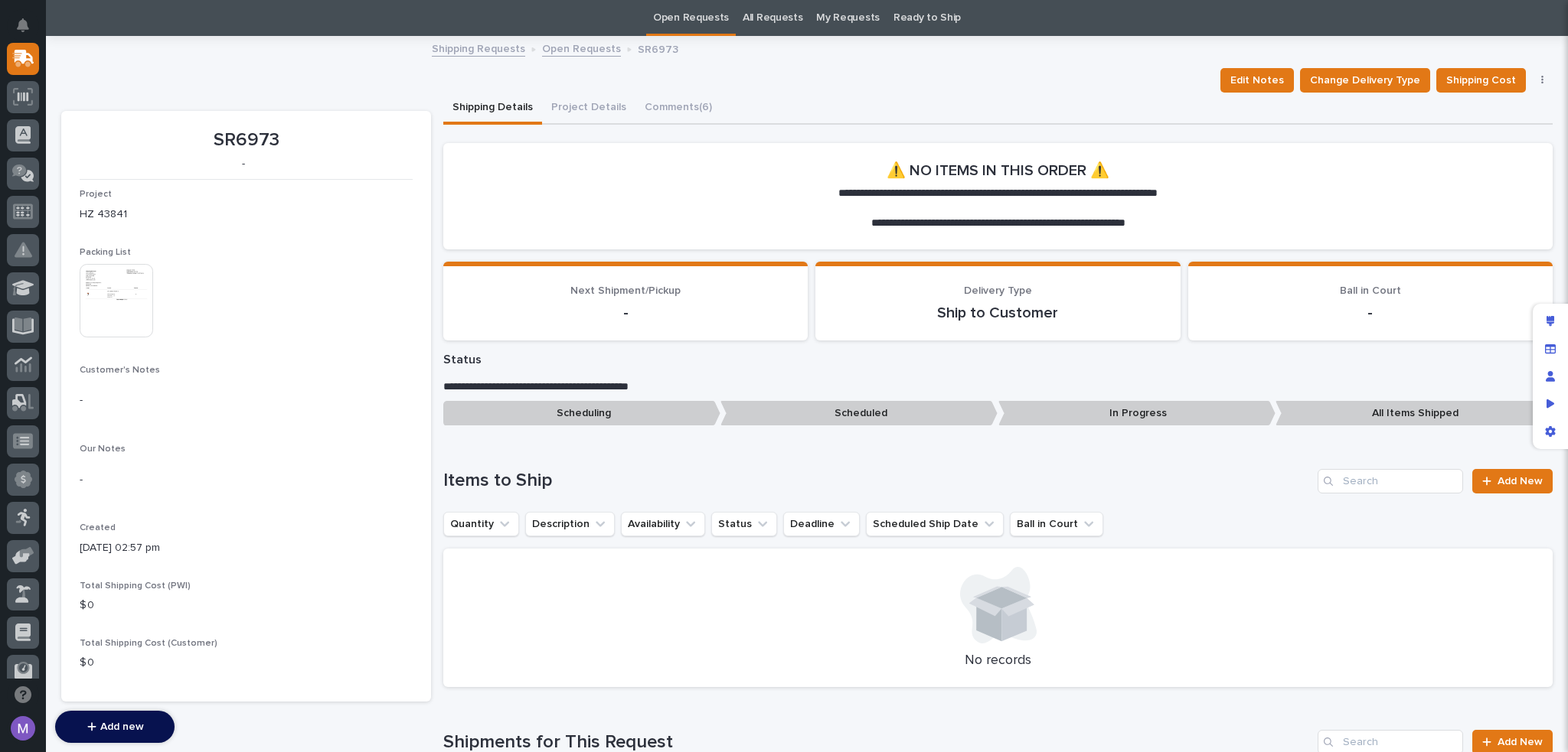
click at [110, 300] on img at bounding box center [116, 300] width 74 height 74
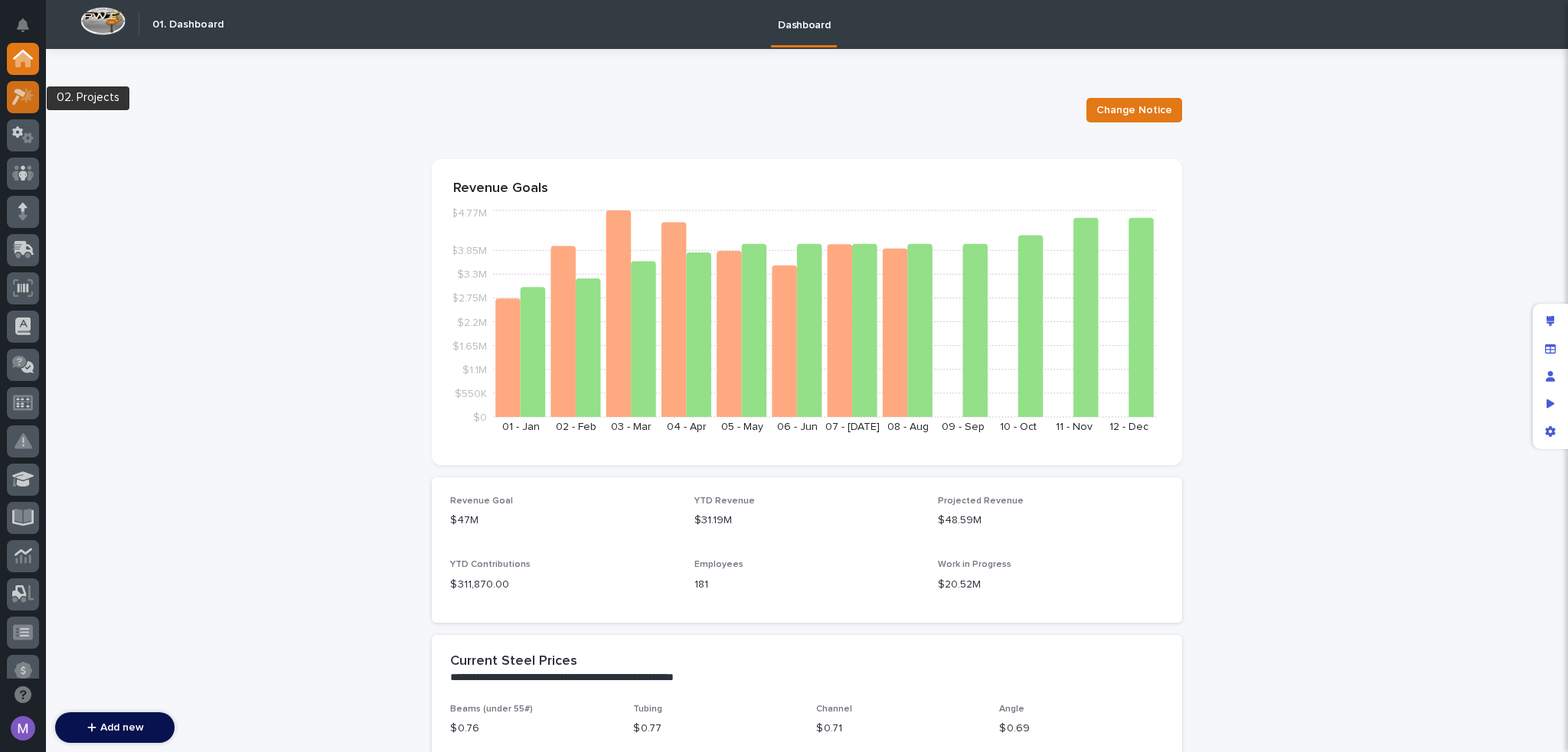
click at [28, 102] on icon at bounding box center [23, 96] width 22 height 17
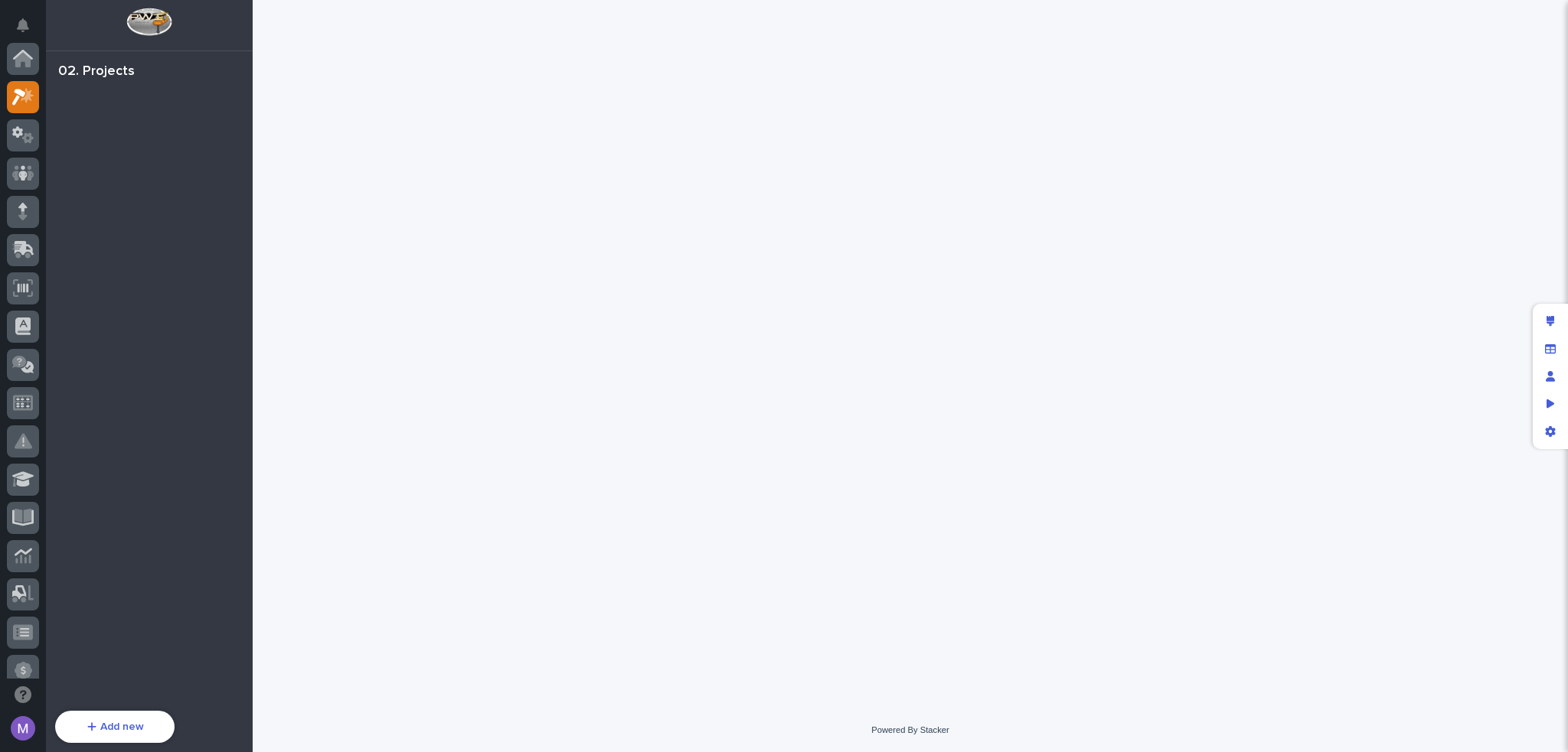
scroll to position [38, 0]
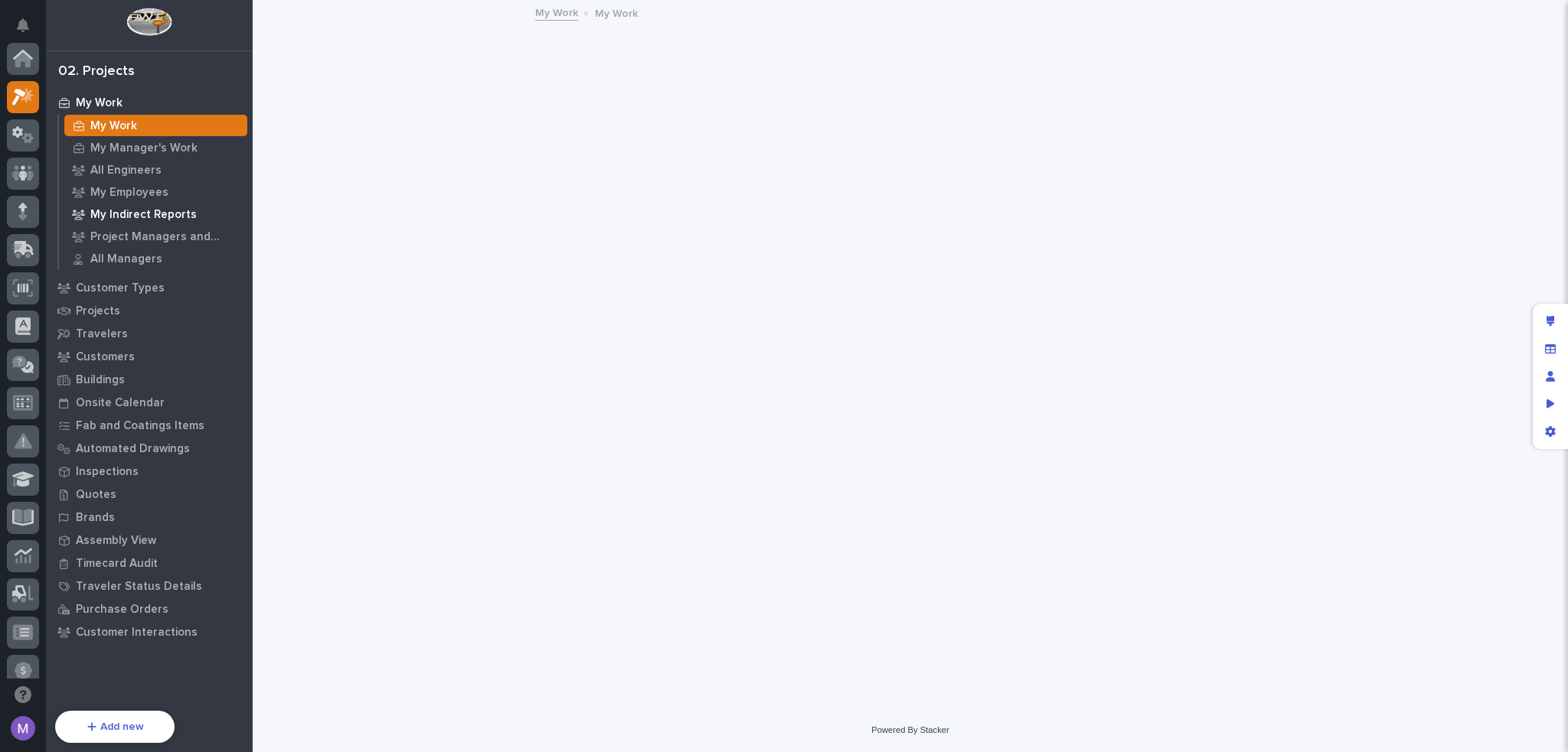
scroll to position [38, 0]
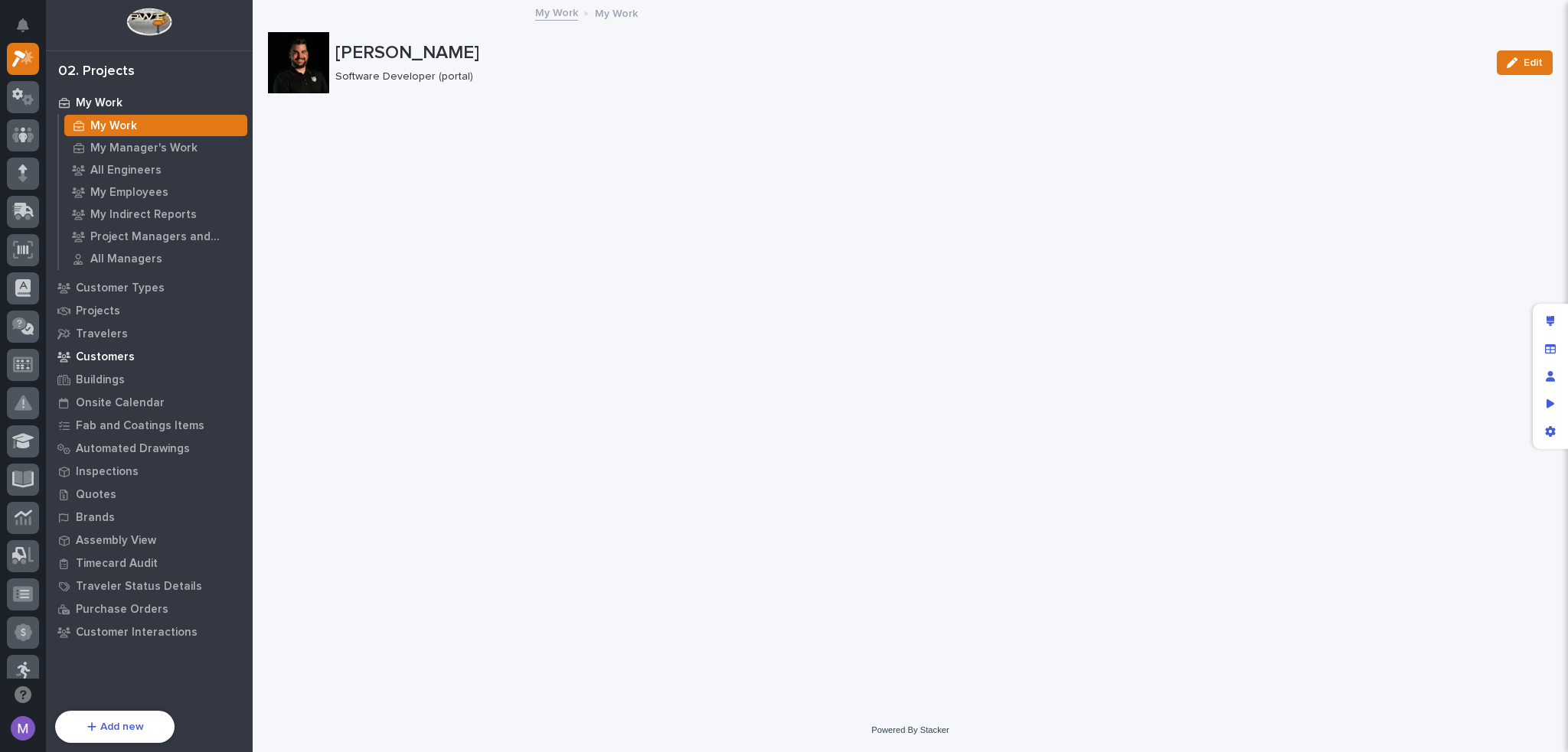
click at [112, 348] on div "Customers" at bounding box center [150, 356] width 199 height 21
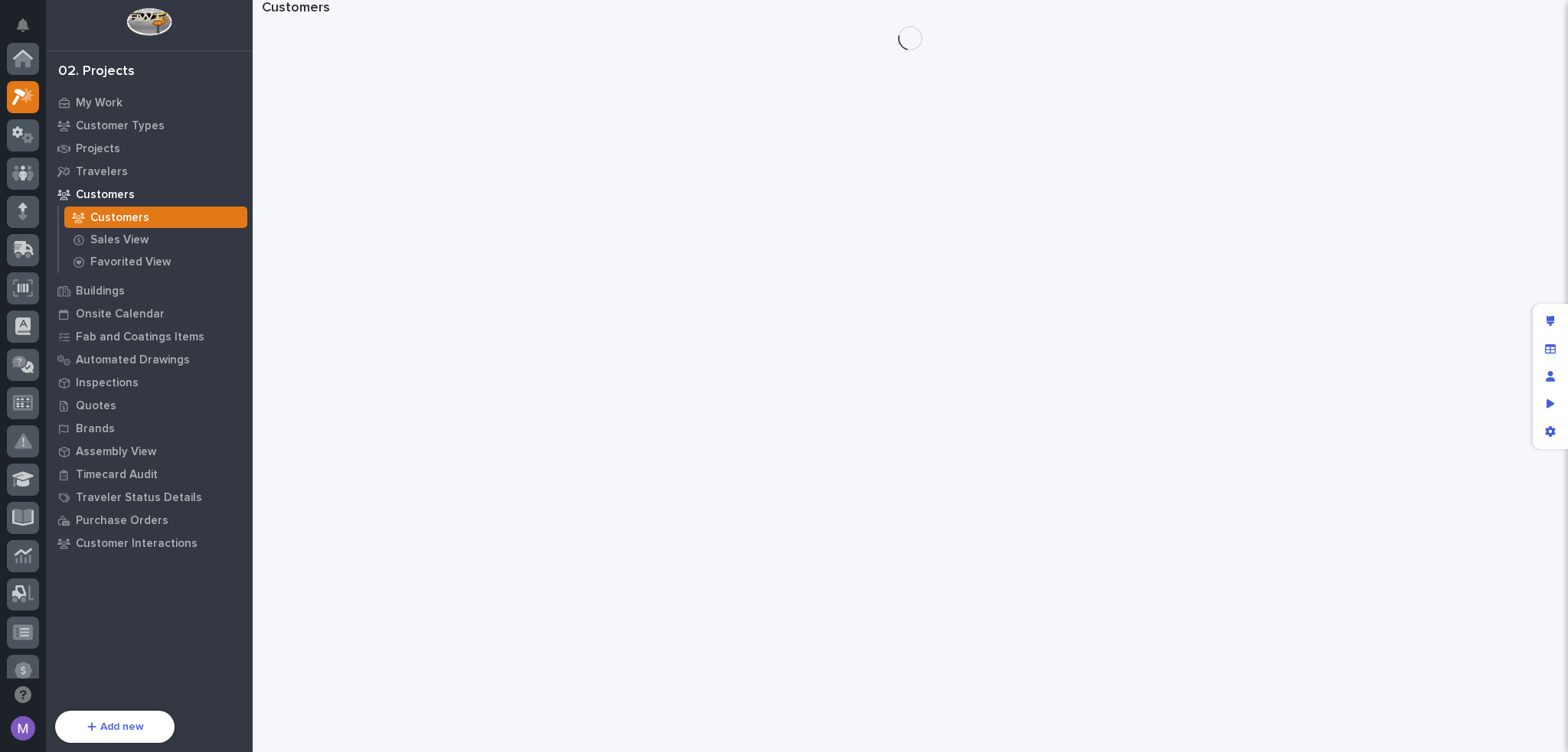
scroll to position [38, 0]
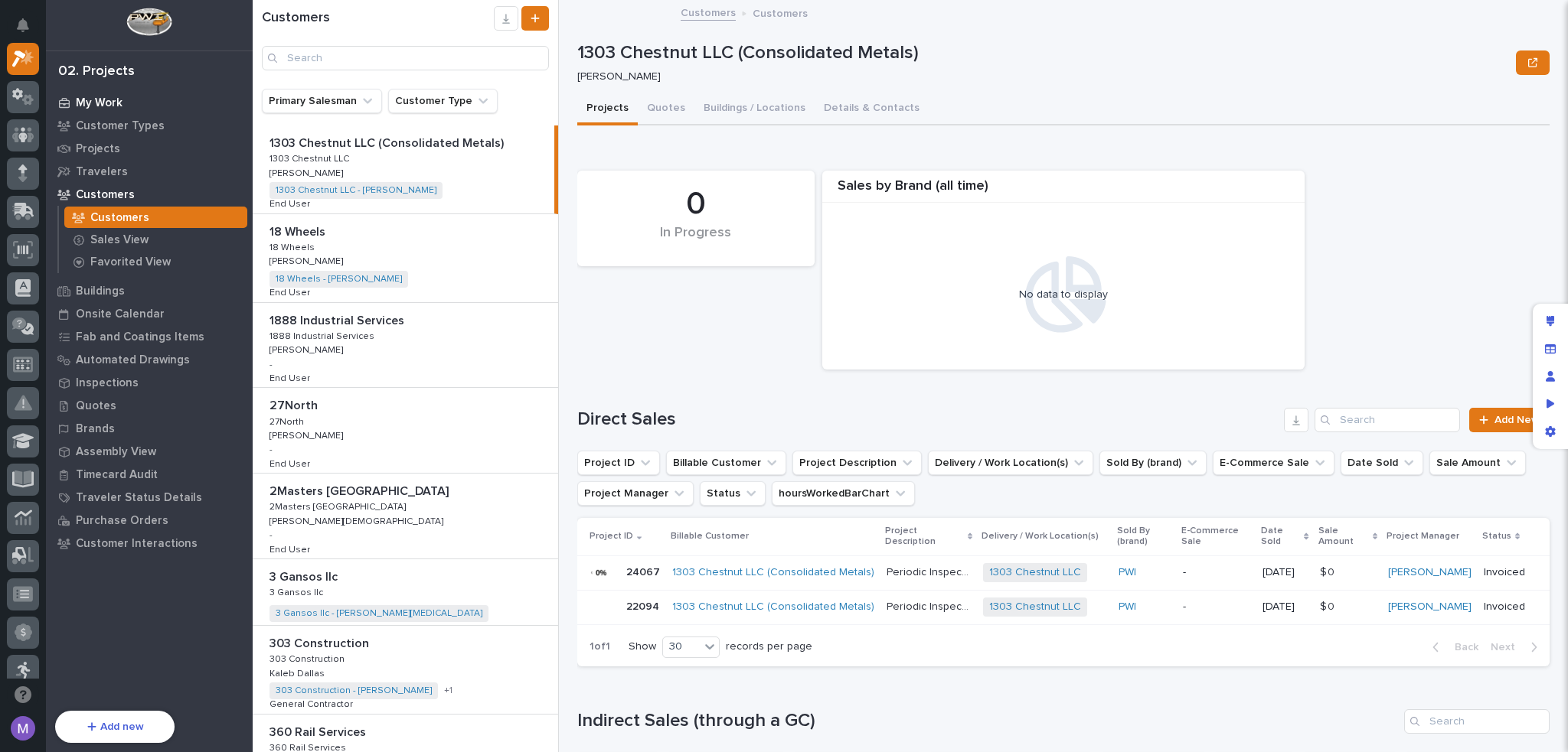
click at [108, 104] on p "My Work" at bounding box center [99, 103] width 47 height 13
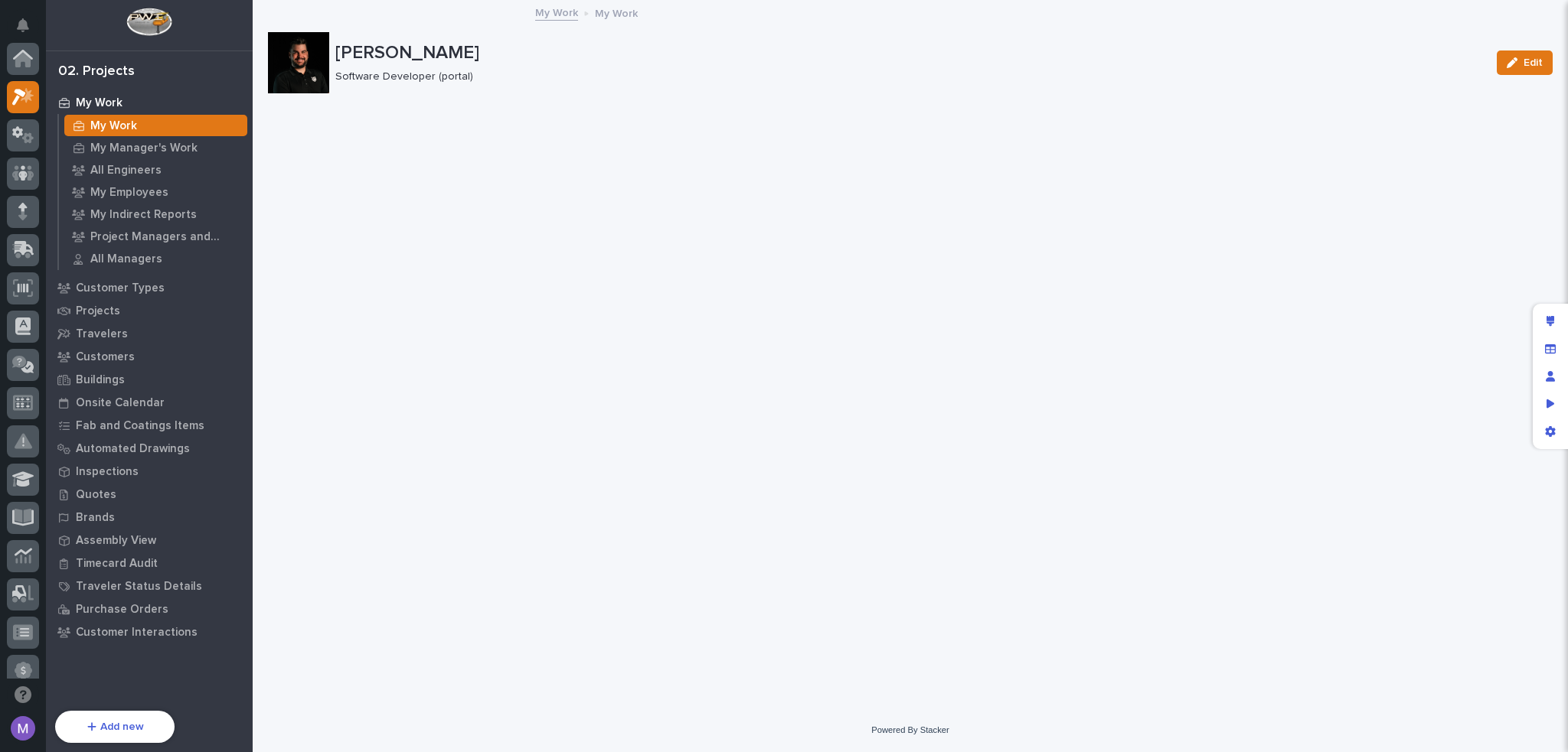
scroll to position [38, 0]
click at [1550, 312] on div "Edit layout" at bounding box center [1551, 321] width 28 height 28
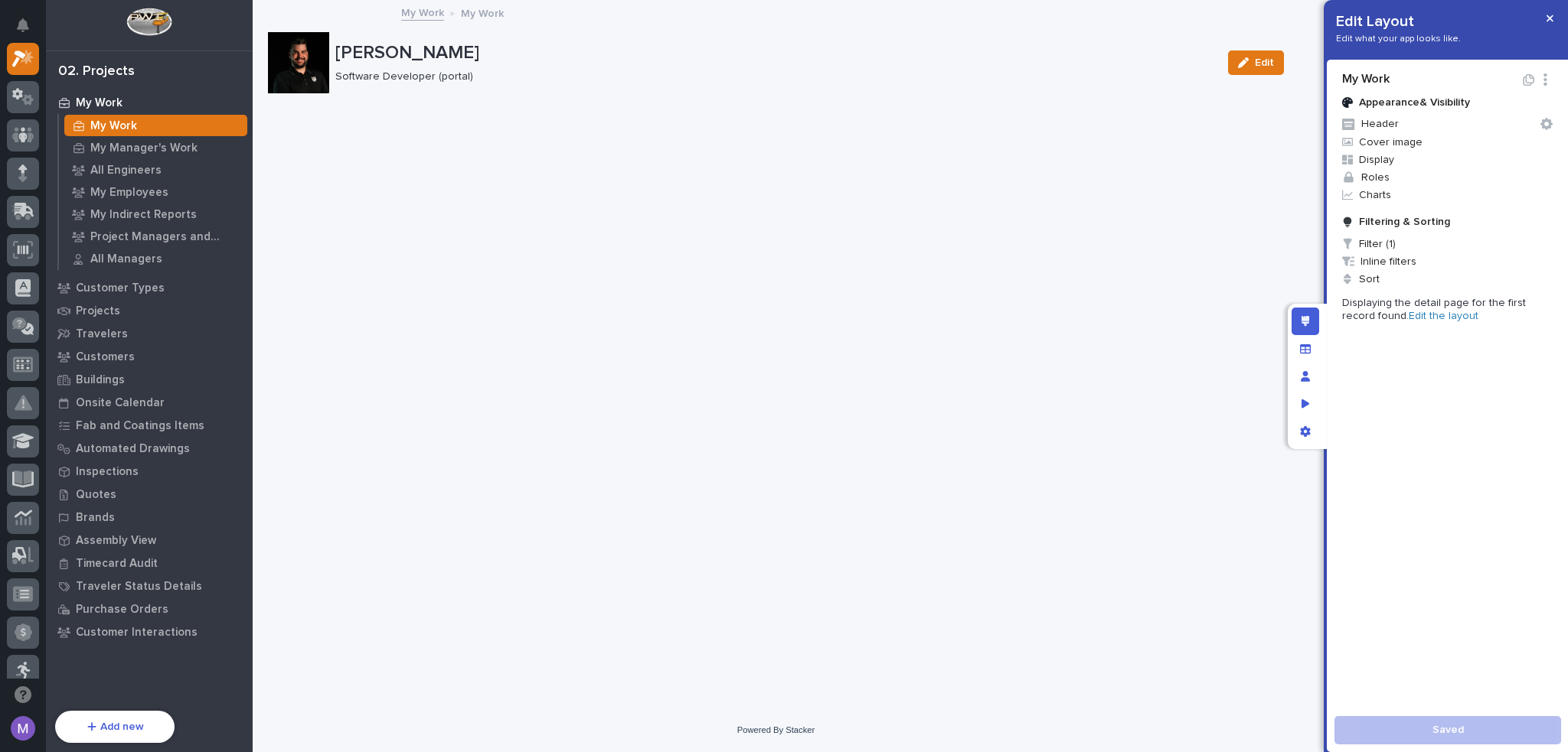
click at [1409, 312] on link "Edit the layout" at bounding box center [1444, 316] width 70 height 11
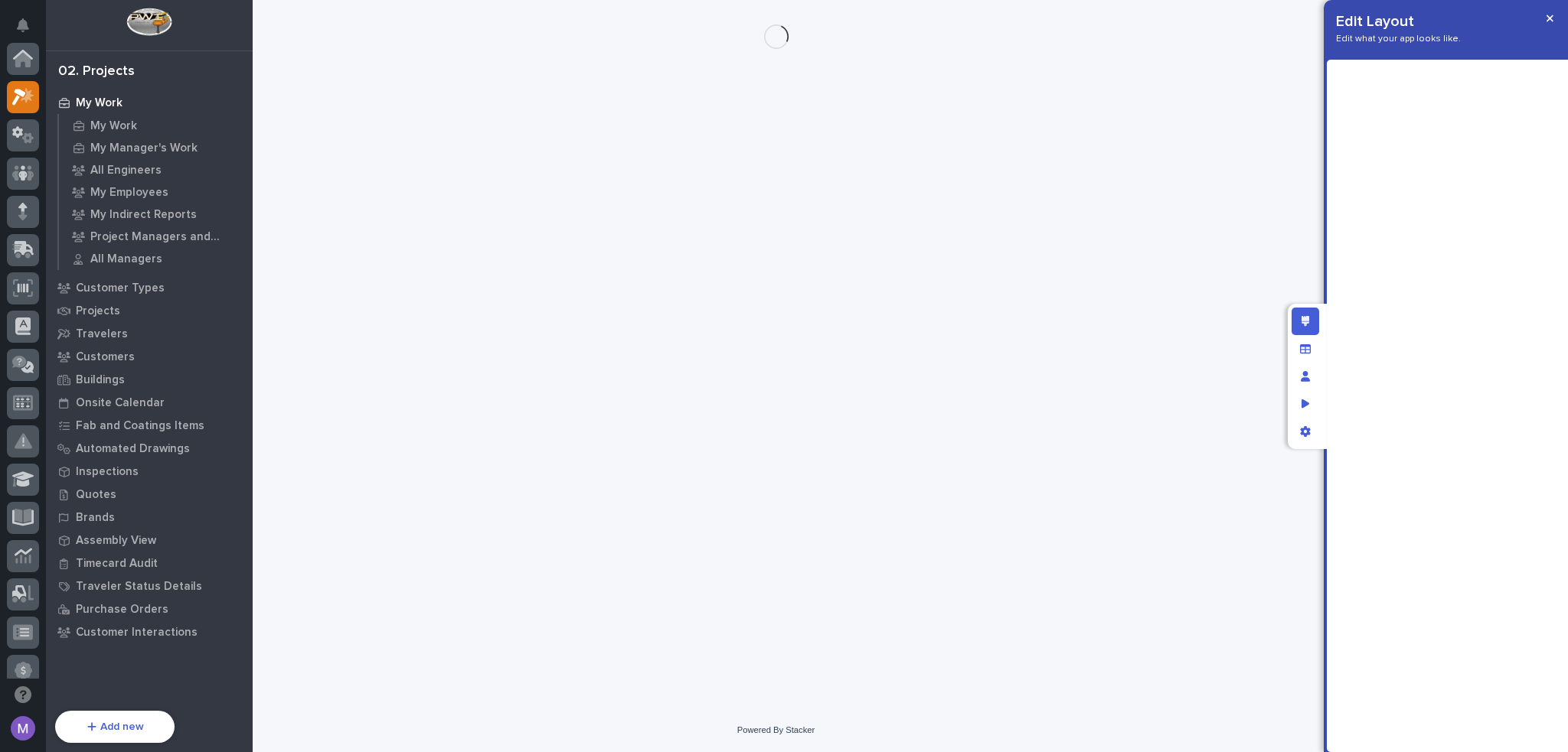
scroll to position [38, 0]
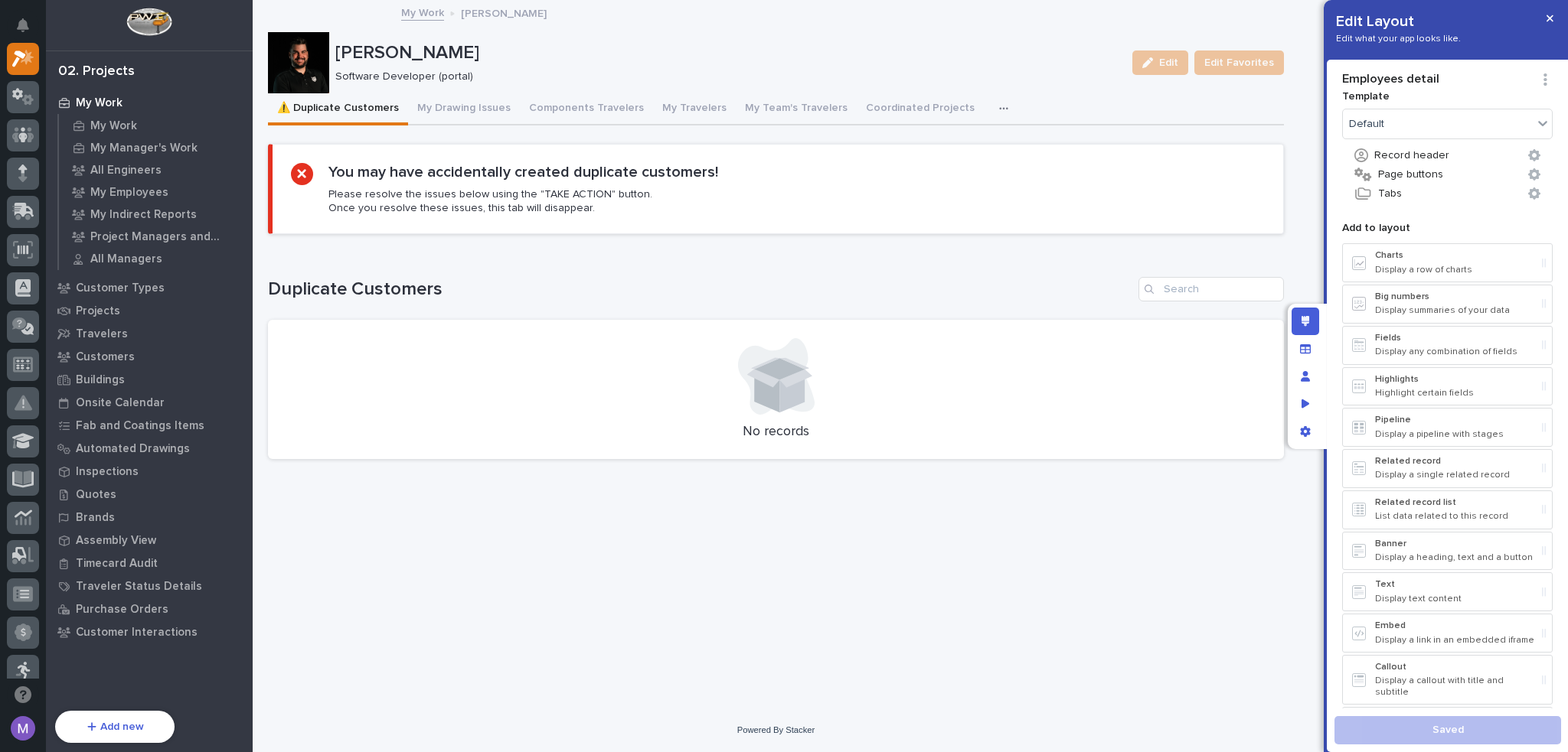
click at [353, 104] on button "⚠️ Duplicate Customers" at bounding box center [338, 109] width 140 height 32
click at [1071, 301] on div "Duplicate Customers No records" at bounding box center [776, 368] width 1016 height 182
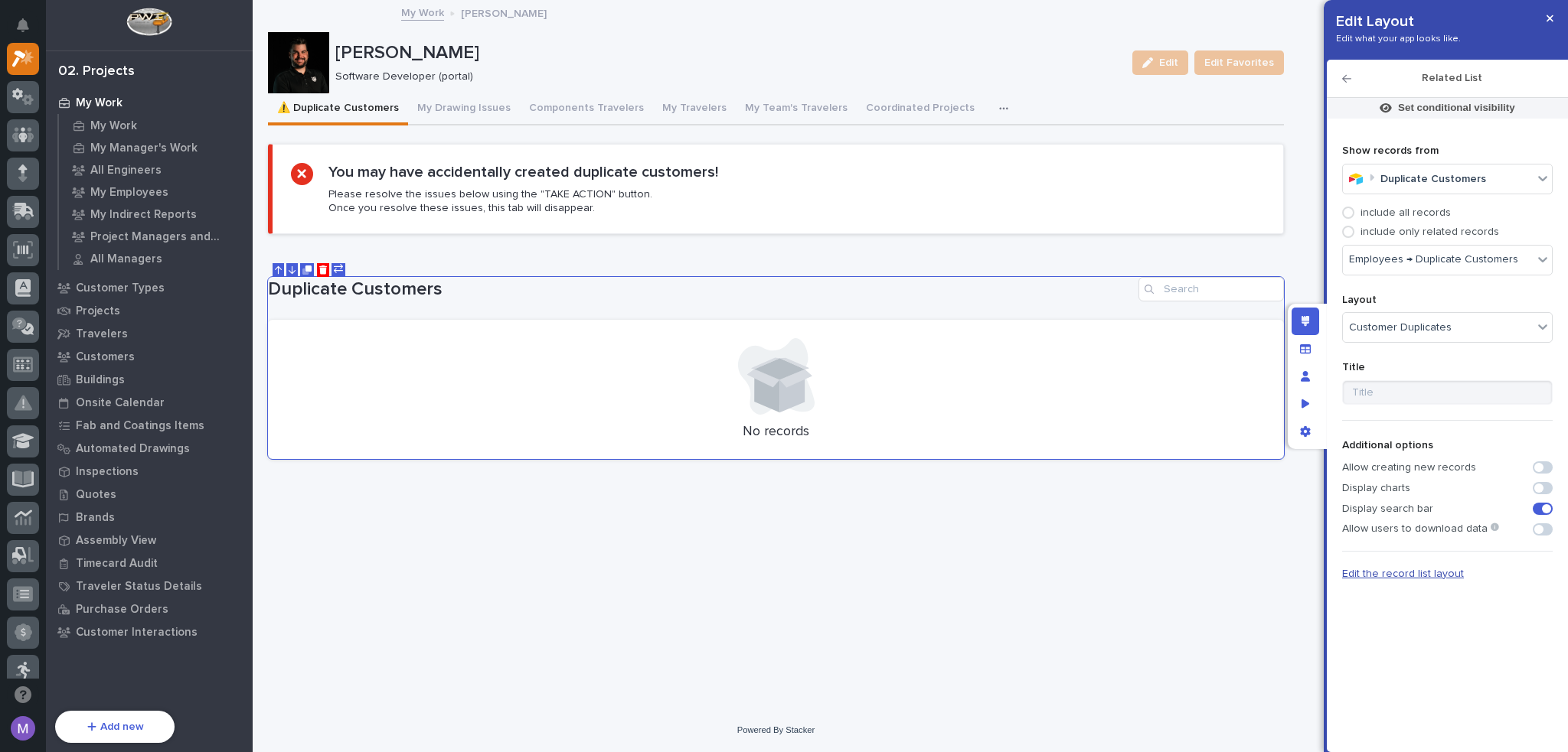
click at [1377, 569] on span "Edit the record list layout" at bounding box center [1403, 574] width 122 height 11
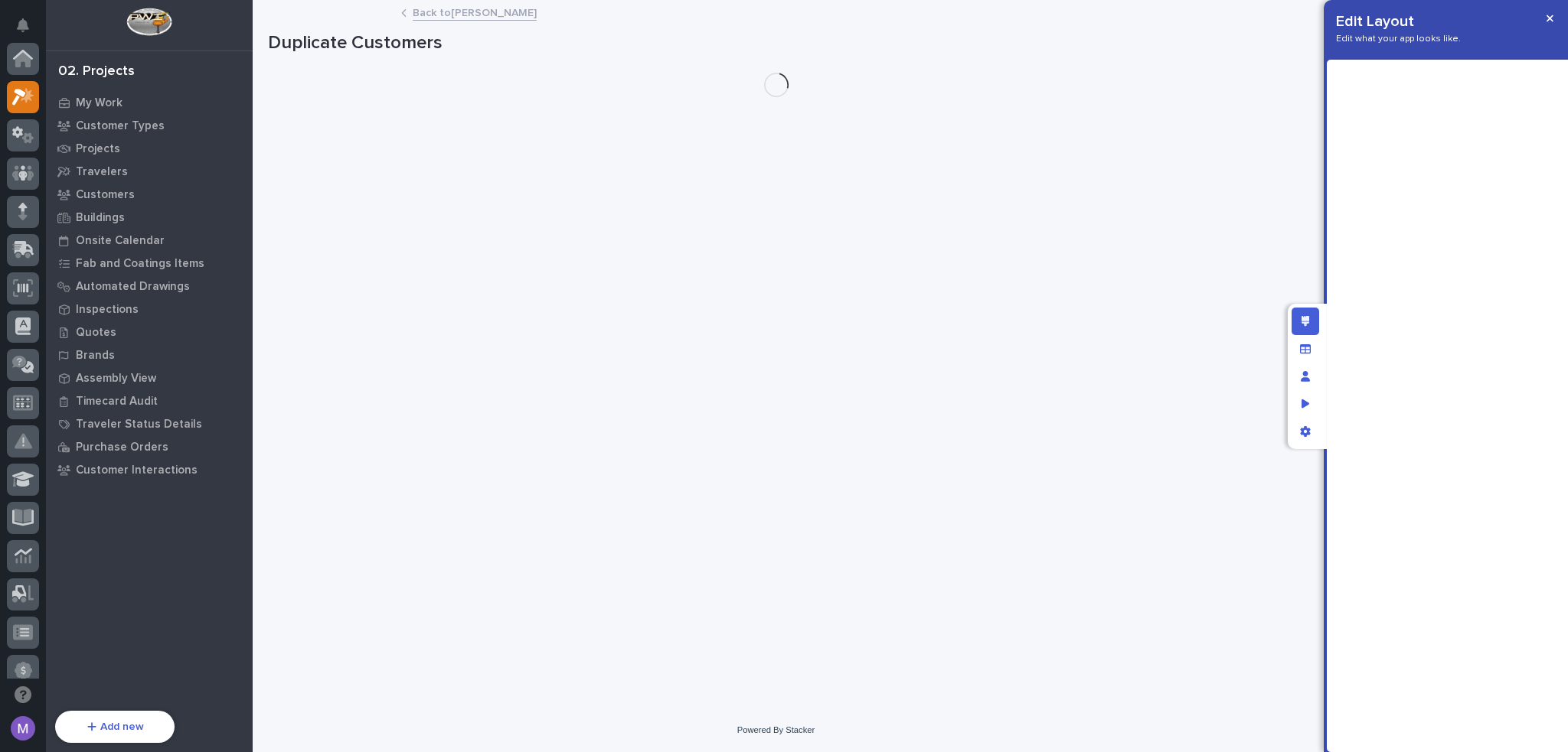
scroll to position [38, 0]
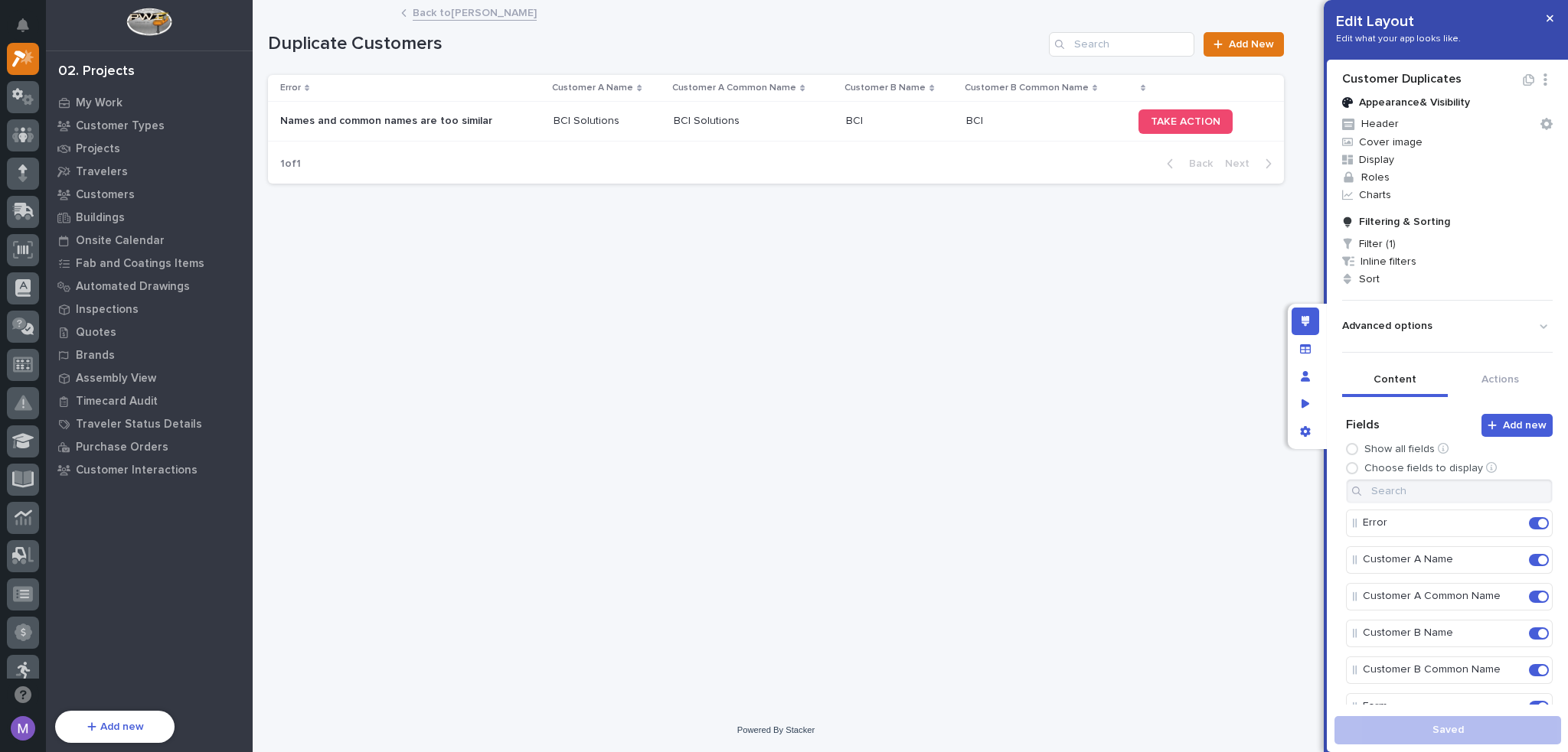
click at [604, 126] on p "BCI Solutions" at bounding box center [588, 119] width 69 height 16
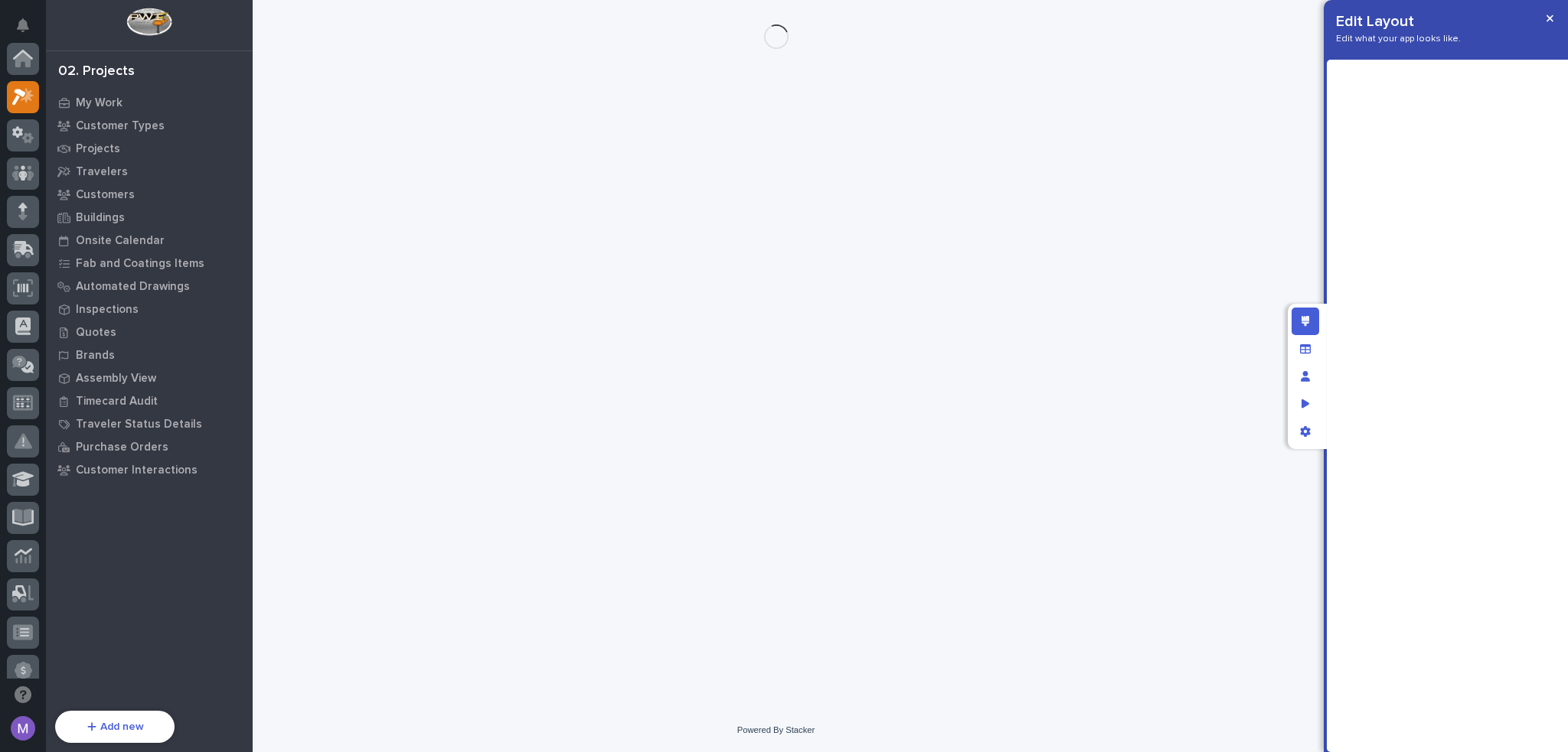
scroll to position [38, 0]
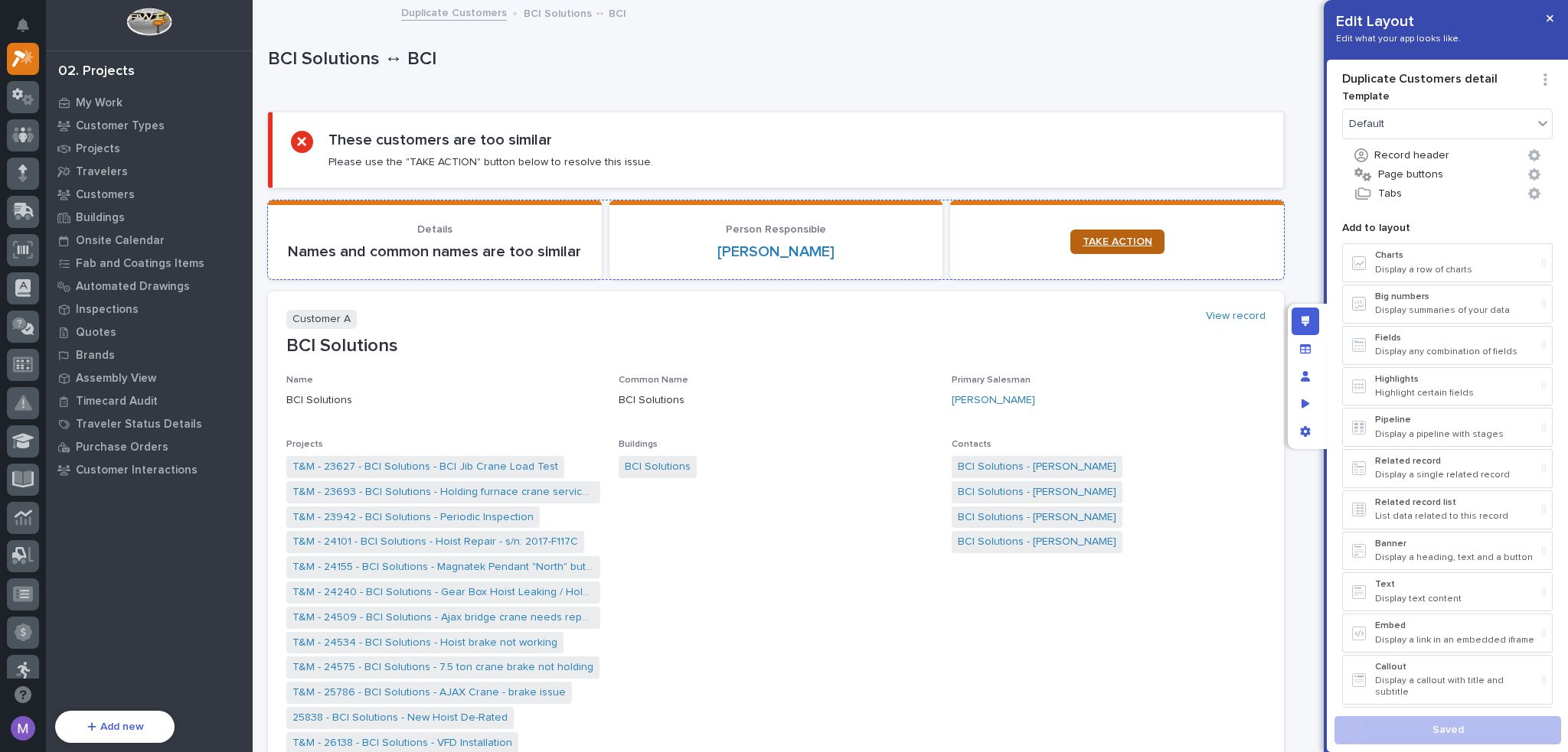
click at [1102, 247] on span "TAKE ACTION" at bounding box center [1118, 242] width 70 height 11
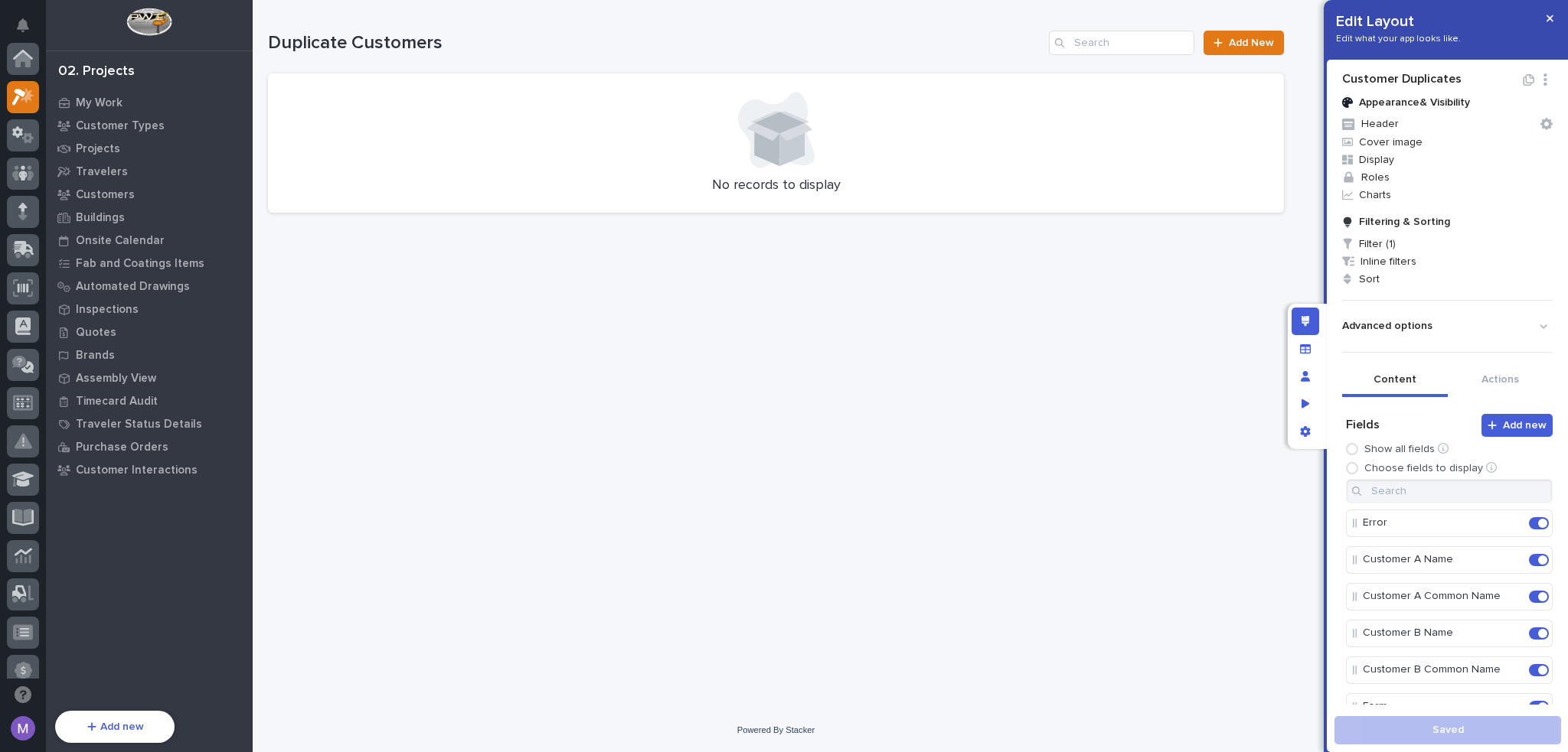
scroll to position [38, 0]
